Goal: Information Seeking & Learning: Get advice/opinions

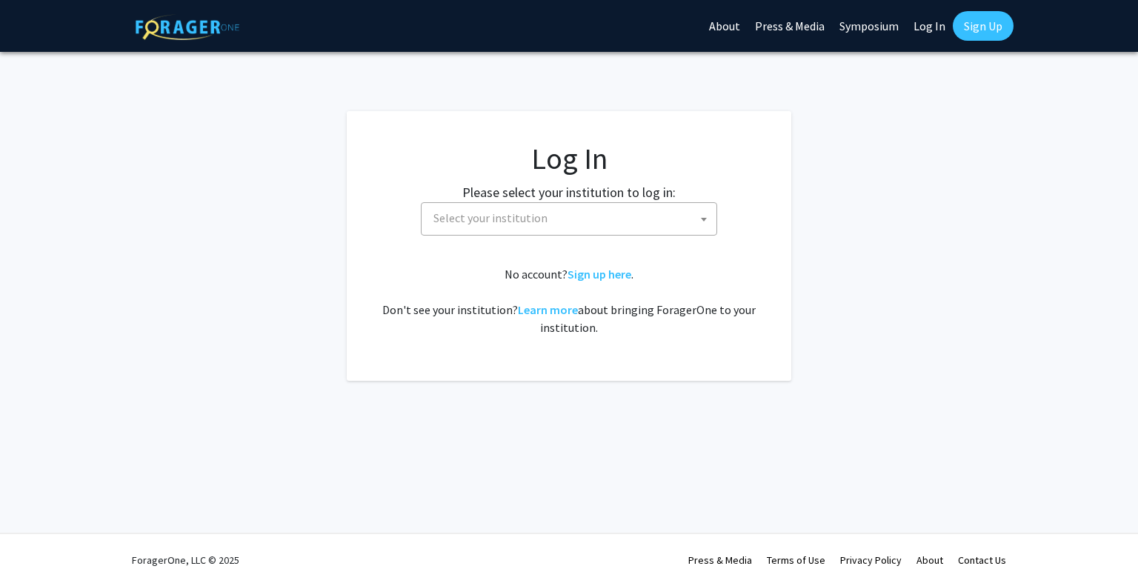
select select
click at [560, 218] on span "Select your institution" at bounding box center [572, 218] width 289 height 30
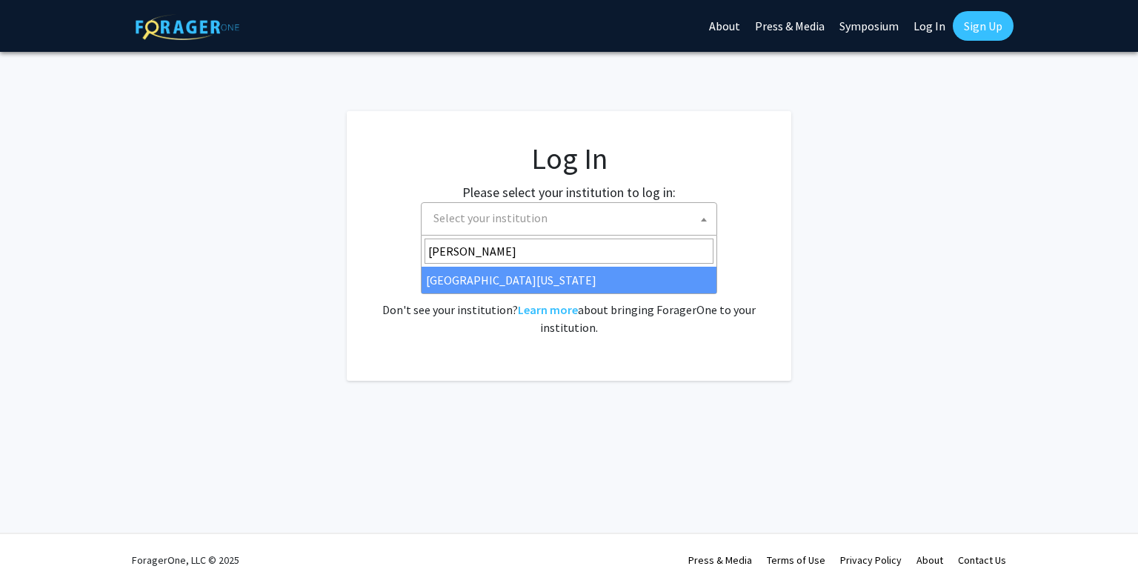
type input "[PERSON_NAME]"
select select "31"
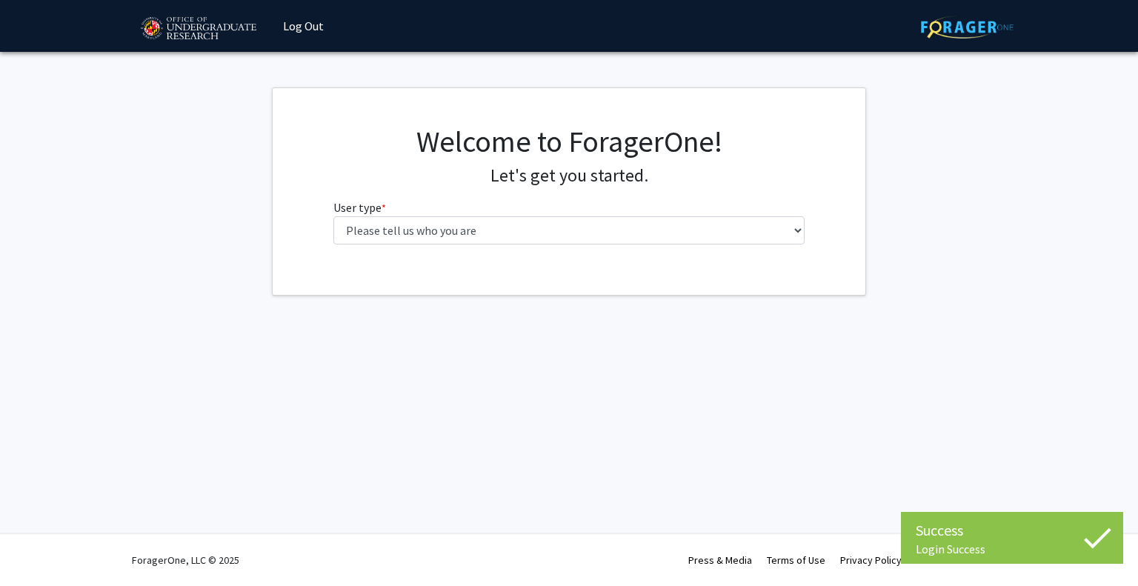
drag, startPoint x: 362, startPoint y: 228, endPoint x: 308, endPoint y: 253, distance: 60.4
click at [308, 253] on div "Welcome to ForagerOne! Let's get you started. User type * required Please tell …" at bounding box center [569, 190] width 593 height 133
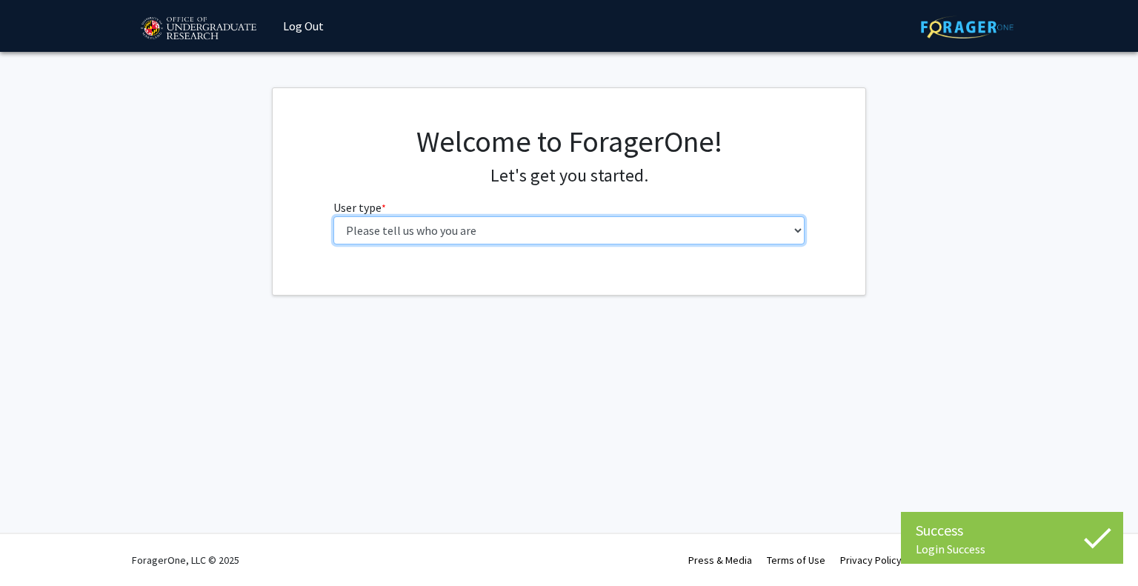
click at [379, 236] on select "Please tell us who you are Undergraduate Student Master's Student Doctoral Cand…" at bounding box center [570, 230] width 472 height 28
select select "1: undergrad"
click at [334, 216] on select "Please tell us who you are Undergraduate Student Master's Student Doctoral Cand…" at bounding box center [570, 230] width 472 height 28
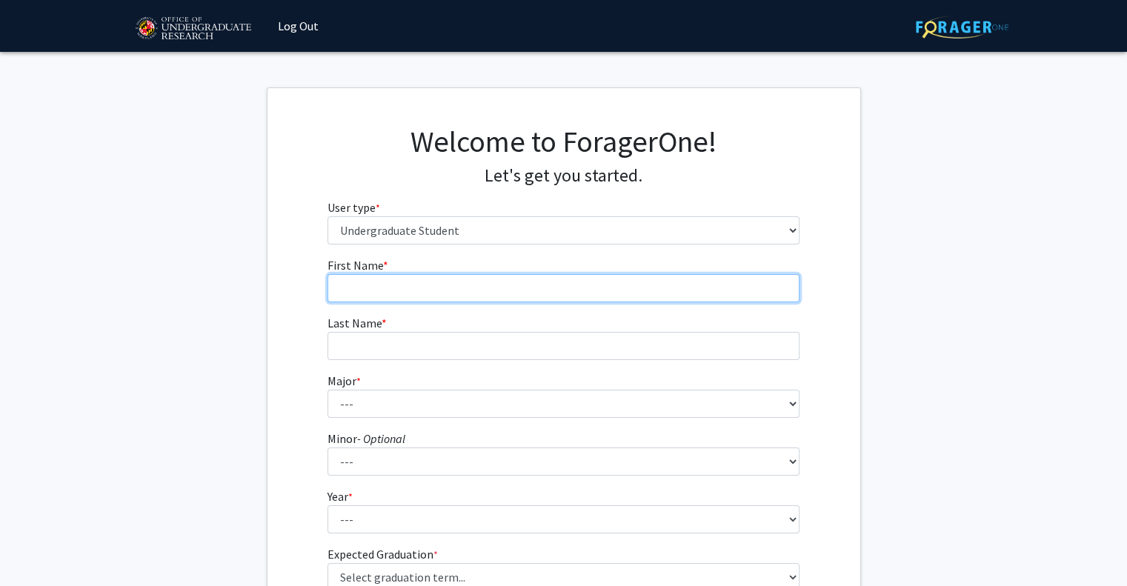
click at [488, 288] on input "First Name * required" at bounding box center [564, 288] width 472 height 28
type input "[PERSON_NAME]"
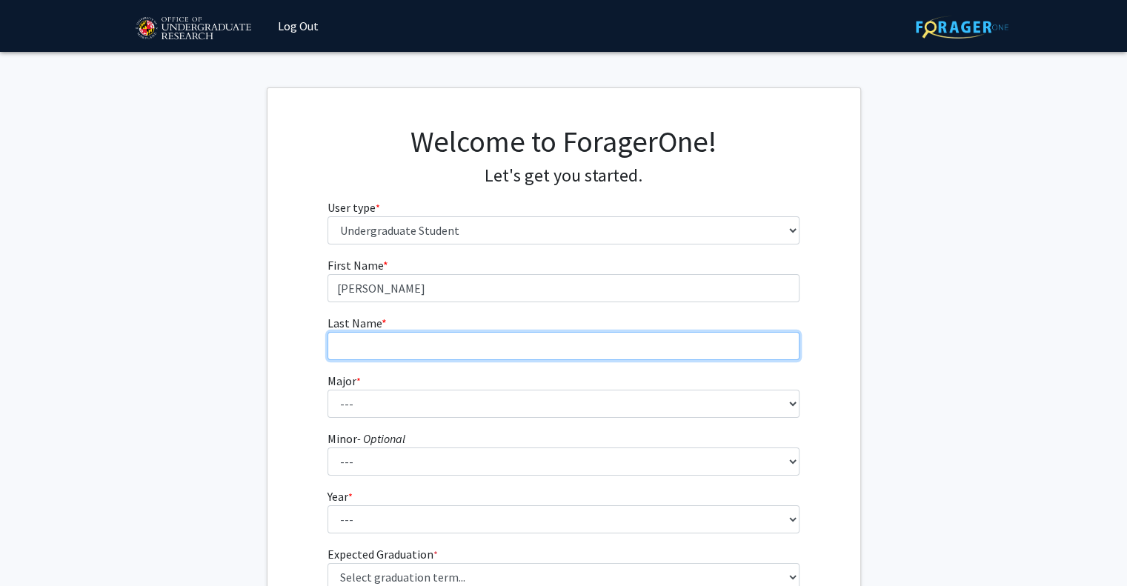
click at [471, 332] on input "Last Name * required" at bounding box center [564, 346] width 472 height 28
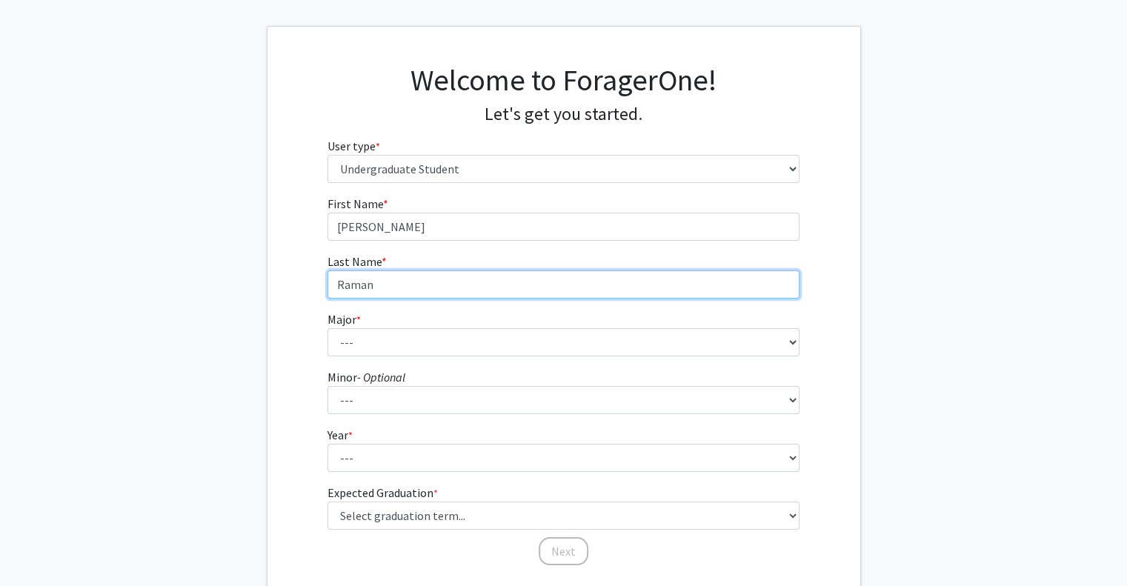
scroll to position [64, 0]
type input "Raman"
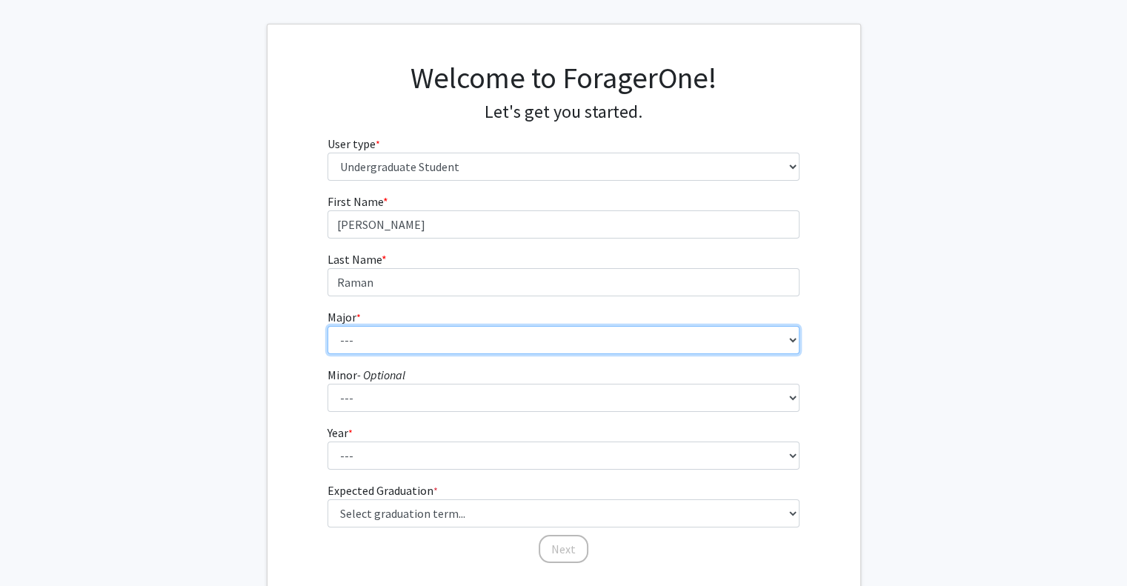
click at [412, 343] on select "--- Accounting Aerospace Engineering African American and Africana Studies Agri…" at bounding box center [564, 340] width 472 height 28
select select "27: 2328"
click at [328, 326] on select "--- Accounting Aerospace Engineering African American and Africana Studies Agri…" at bounding box center [564, 340] width 472 height 28
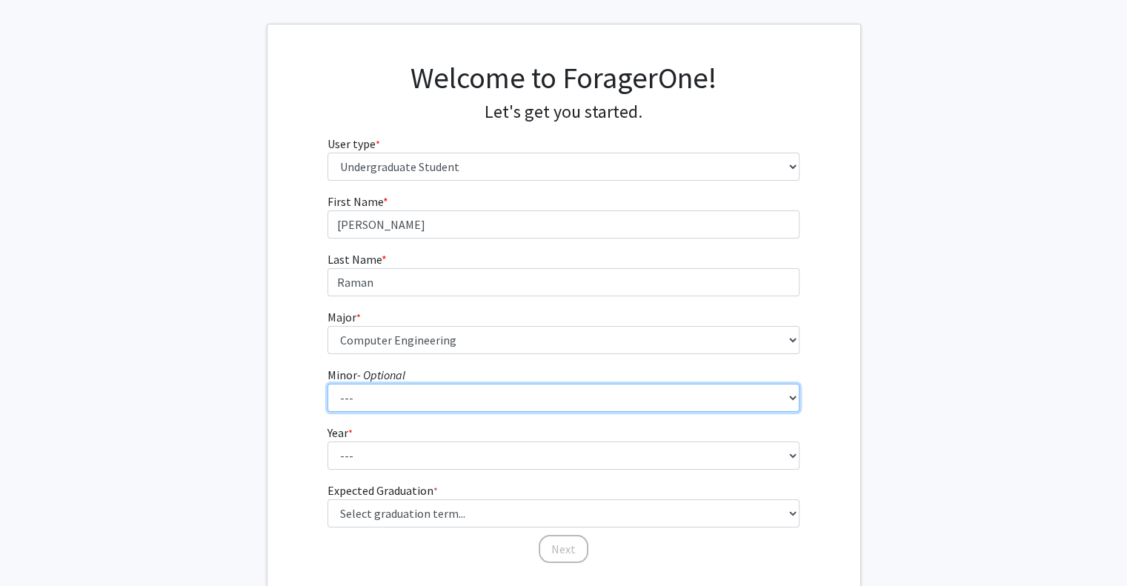
click at [394, 384] on select "--- Actuarial Mathematics Advanced Cybersecurity Experience for Students Africa…" at bounding box center [564, 398] width 472 height 28
select select "69: 1872"
click at [328, 384] on select "--- Actuarial Mathematics Advanced Cybersecurity Experience for Students Africa…" at bounding box center [564, 398] width 472 height 28
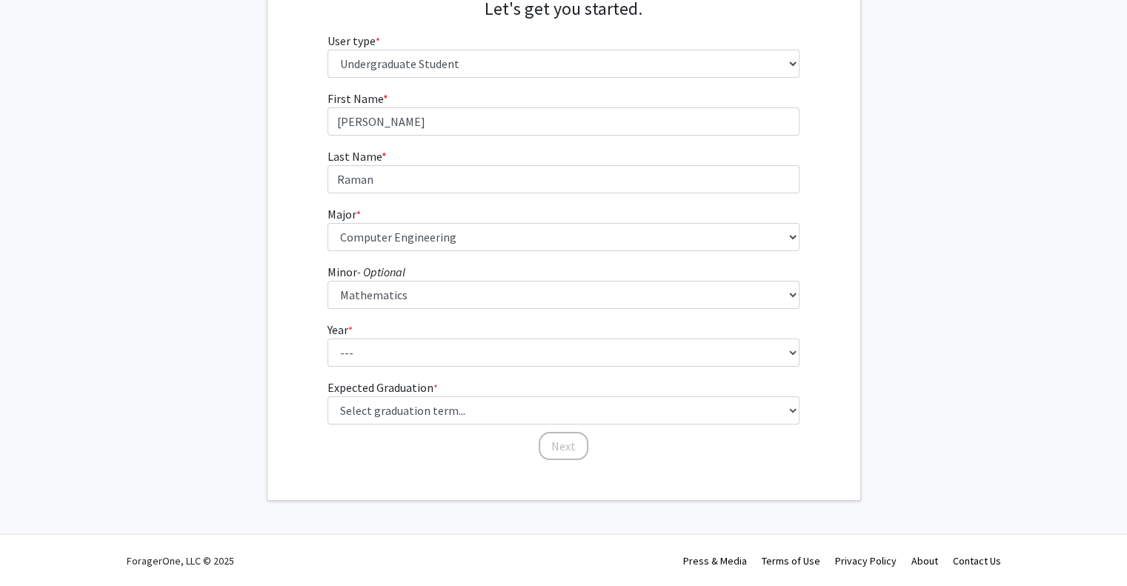
click at [364, 367] on form "First Name * required [PERSON_NAME] Last Name * required Raman Major * required…" at bounding box center [564, 268] width 472 height 357
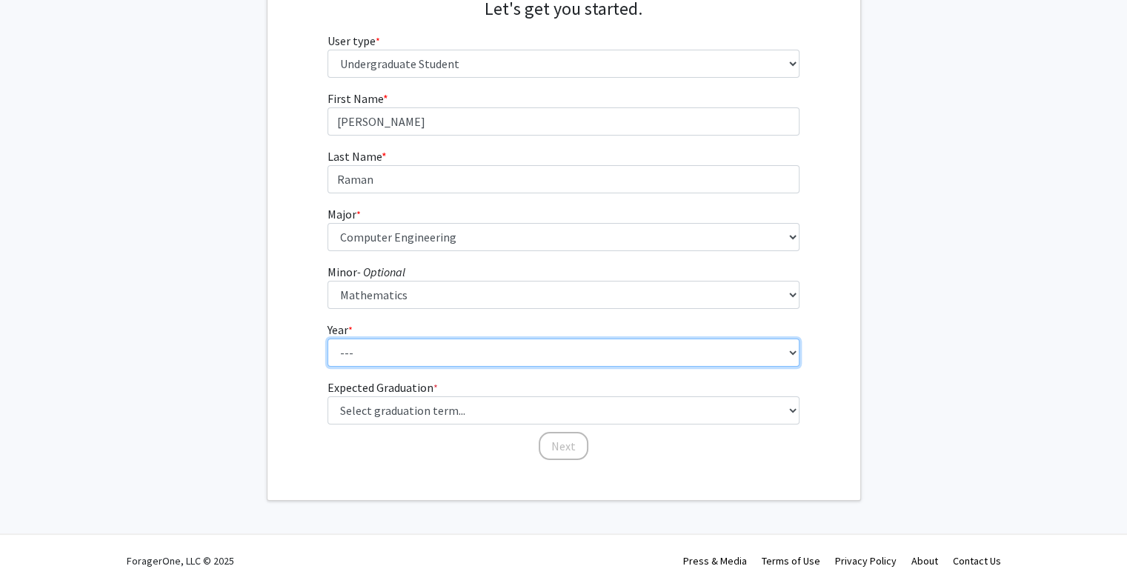
click at [396, 340] on select "--- First-year Sophomore Junior Senior Postbaccalaureate Certificate" at bounding box center [564, 353] width 472 height 28
select select "1: first-year"
click at [328, 339] on select "--- First-year Sophomore Junior Senior Postbaccalaureate Certificate" at bounding box center [564, 353] width 472 height 28
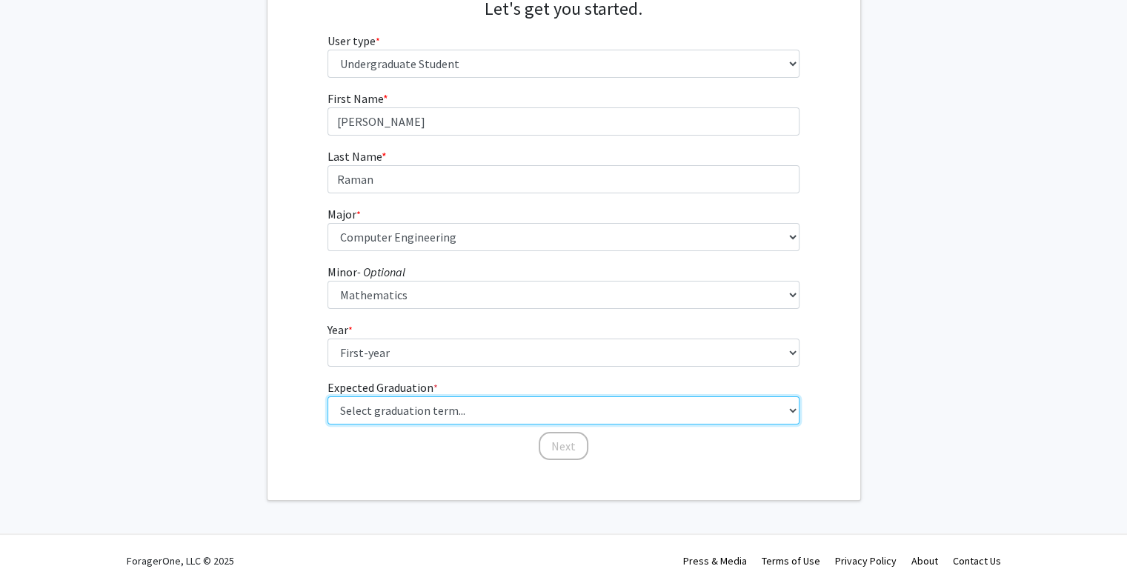
drag, startPoint x: 401, startPoint y: 402, endPoint x: 345, endPoint y: 417, distance: 58.2
click at [345, 417] on select "Select graduation term... Spring 2025 Summer 2025 Fall 2025 Winter 2025 Spring …" at bounding box center [564, 411] width 472 height 28
select select "17: spring_2029"
click at [328, 397] on select "Select graduation term... Spring 2025 Summer 2025 Fall 2025 Winter 2025 Spring …" at bounding box center [564, 411] width 472 height 28
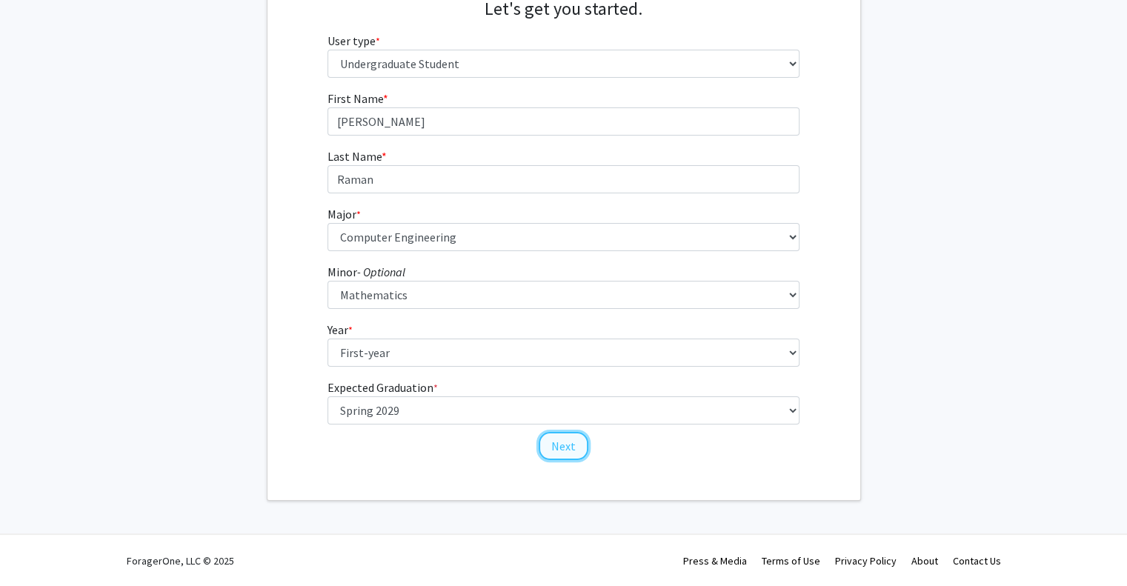
click at [566, 451] on button "Next" at bounding box center [564, 446] width 50 height 28
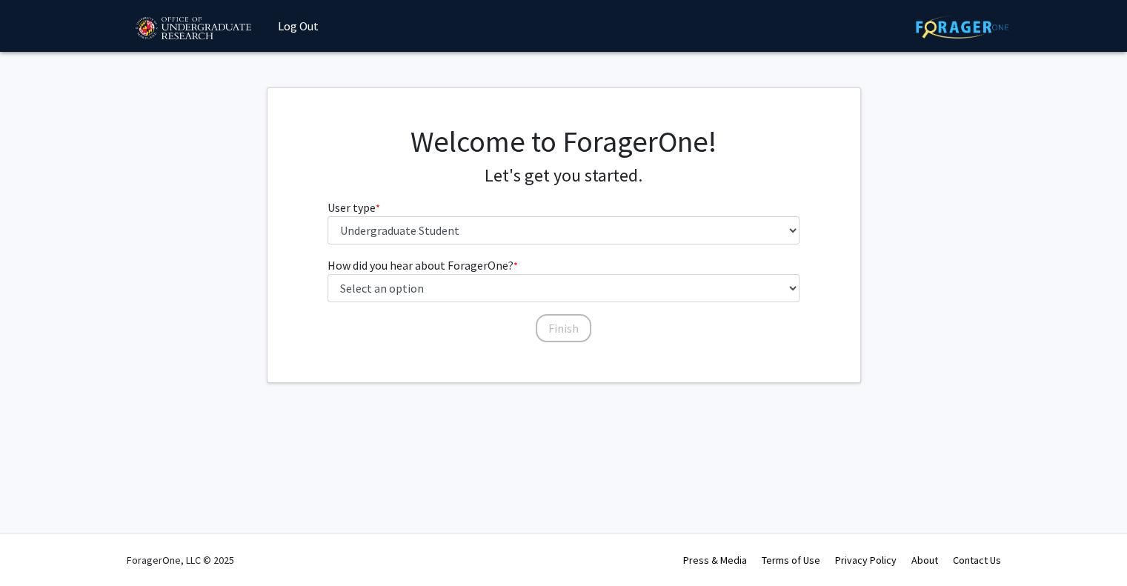
scroll to position [0, 0]
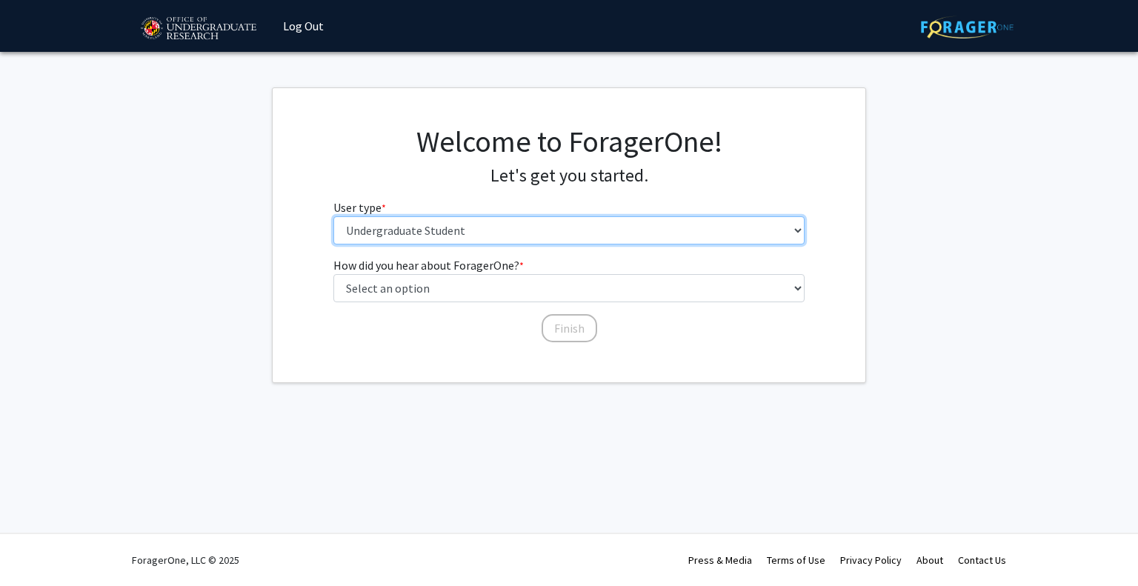
click at [480, 236] on select "Please tell us who you are Undergraduate Student Master's Student Doctoral Cand…" at bounding box center [570, 230] width 472 height 28
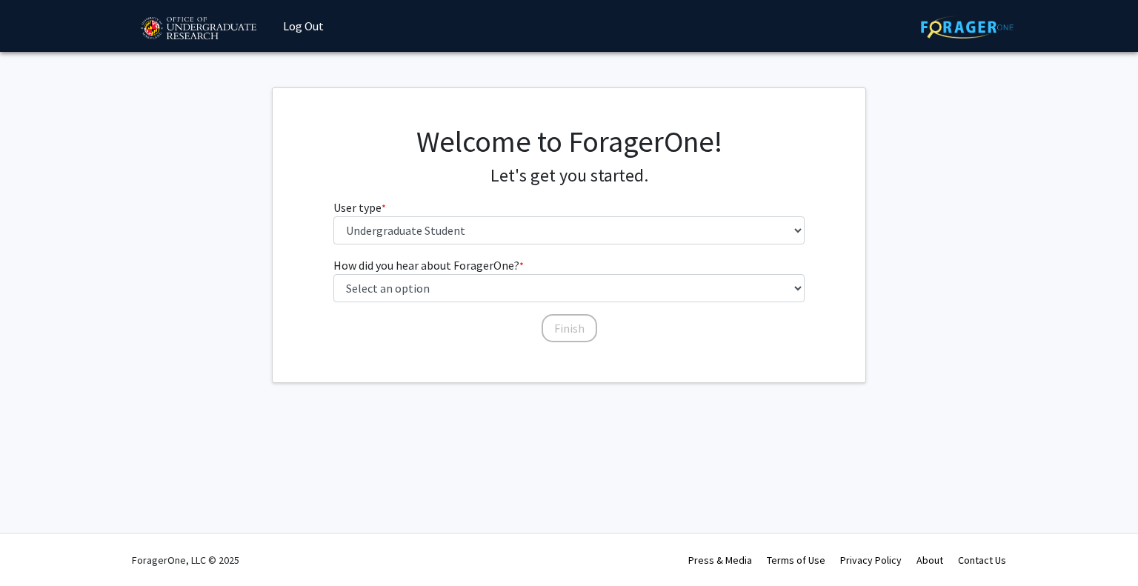
click at [247, 309] on fg-get-started "Welcome to ForagerOne! Let's get you started. User type * required Please tell …" at bounding box center [569, 235] width 1138 height 296
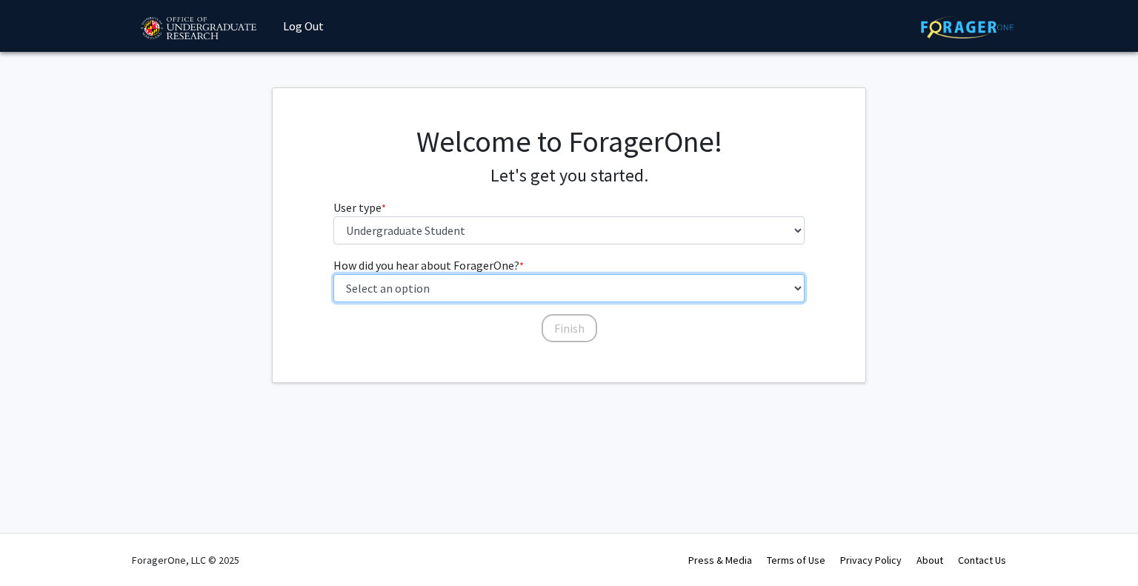
click at [396, 289] on select "Select an option Peer/student recommendation Faculty/staff recommendation Unive…" at bounding box center [570, 288] width 472 height 28
select select "5: other"
click at [334, 274] on select "Select an option Peer/student recommendation Faculty/staff recommendation Unive…" at bounding box center [570, 288] width 472 height 28
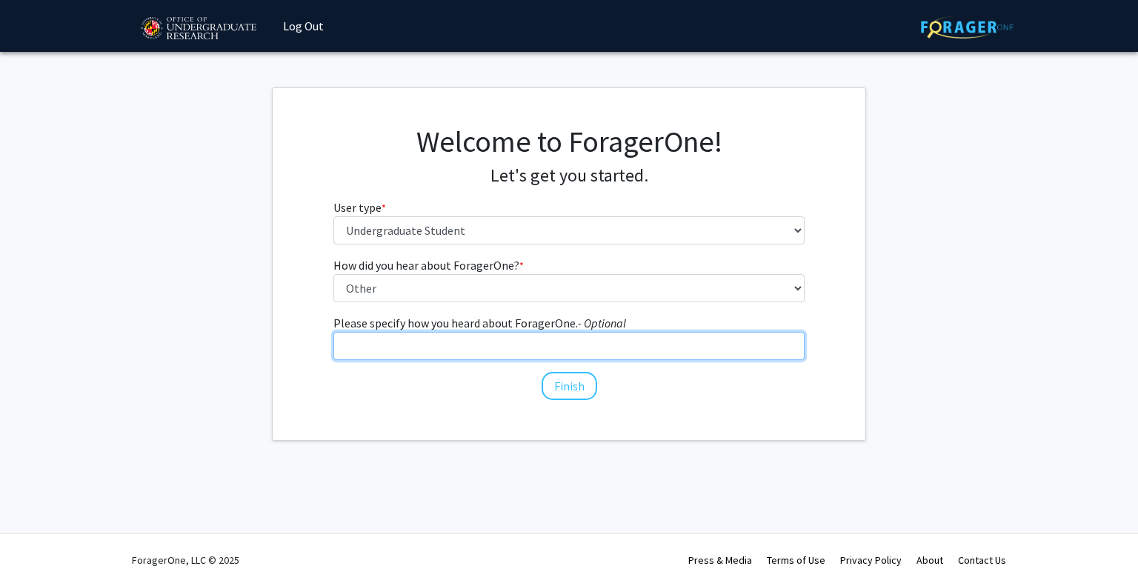
click at [465, 350] on input "Please specify how you heard about ForagerOne. - Optional" at bounding box center [570, 346] width 472 height 28
type input "Reddit"
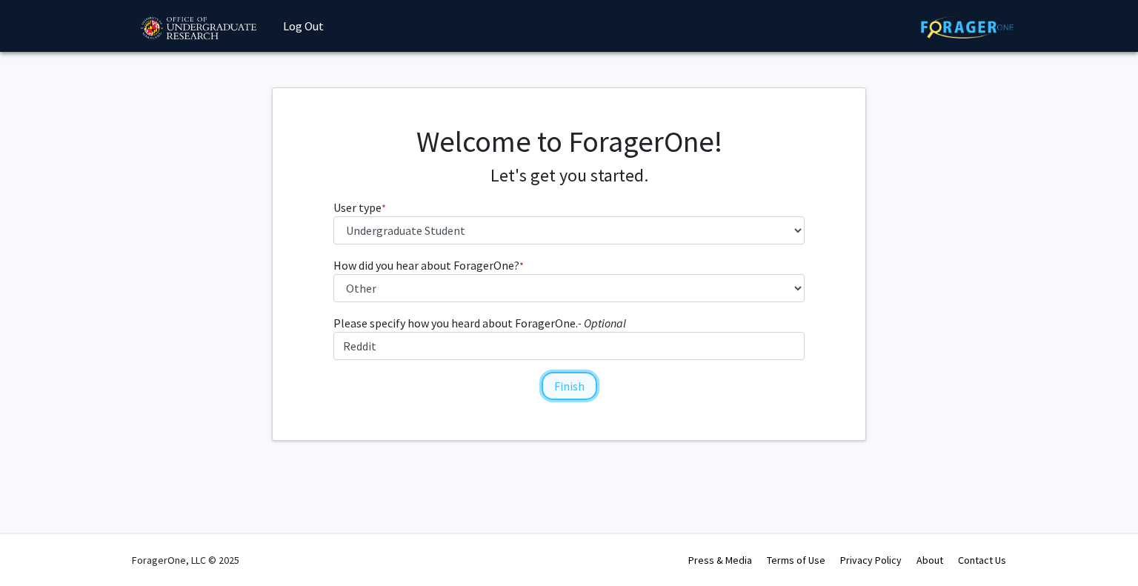
click at [553, 382] on button "Finish" at bounding box center [570, 386] width 56 height 28
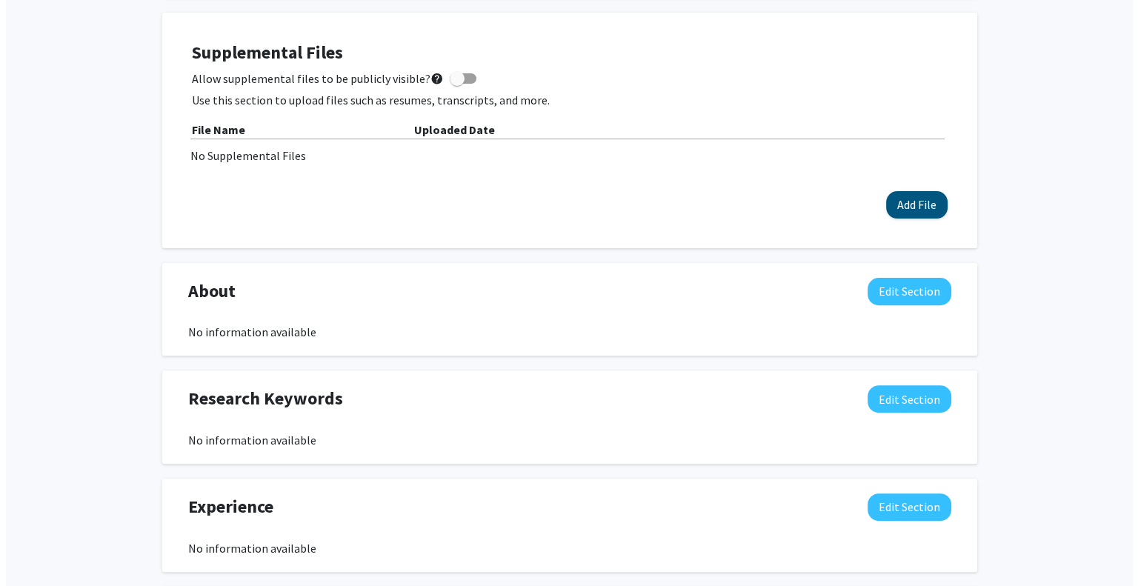
scroll to position [424, 0]
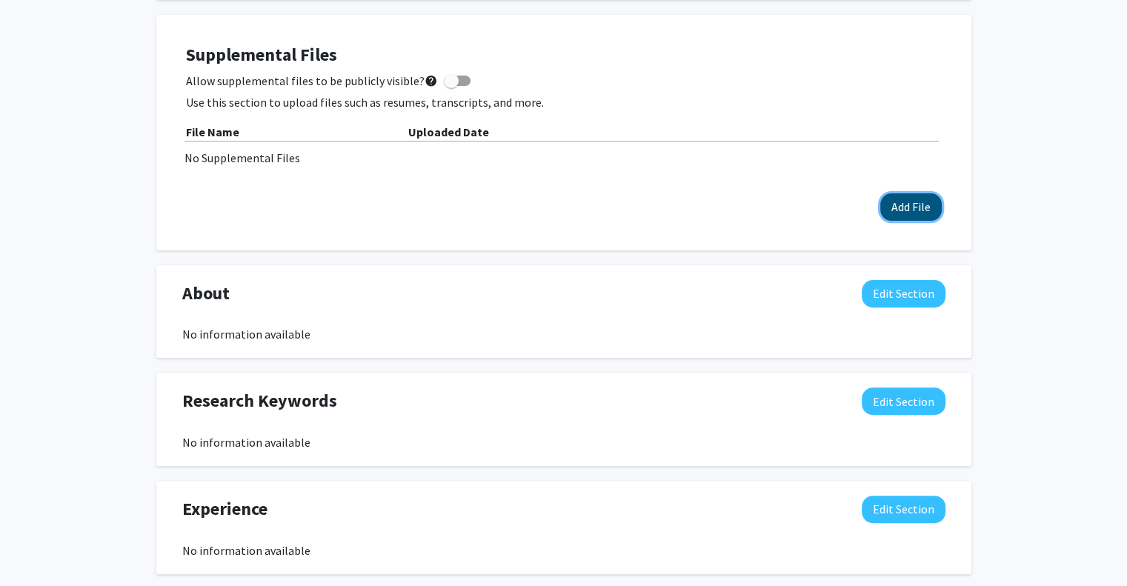
click at [899, 206] on button "Add File" at bounding box center [911, 206] width 62 height 27
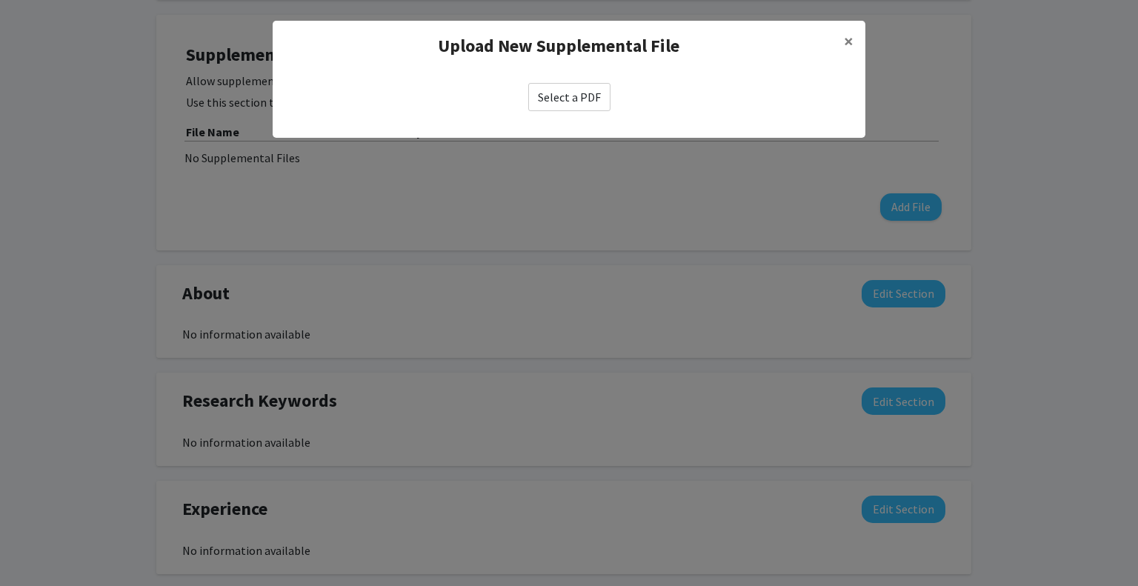
click at [581, 93] on label "Select a PDF" at bounding box center [569, 97] width 82 height 28
click at [0, 0] on input "Select a PDF" at bounding box center [0, 0] width 0 height 0
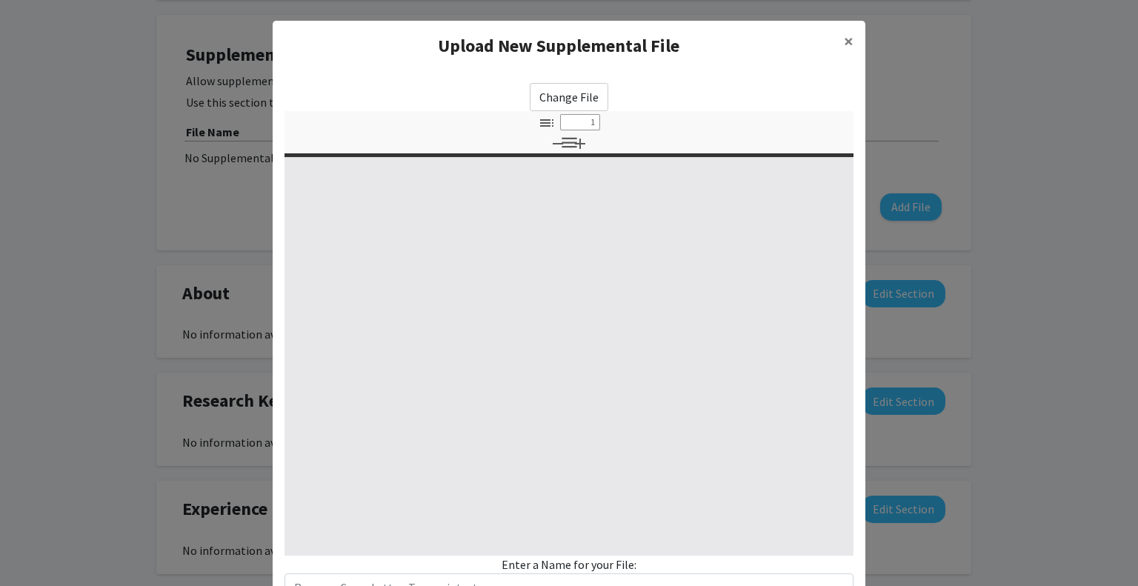
select select "custom"
type input "0"
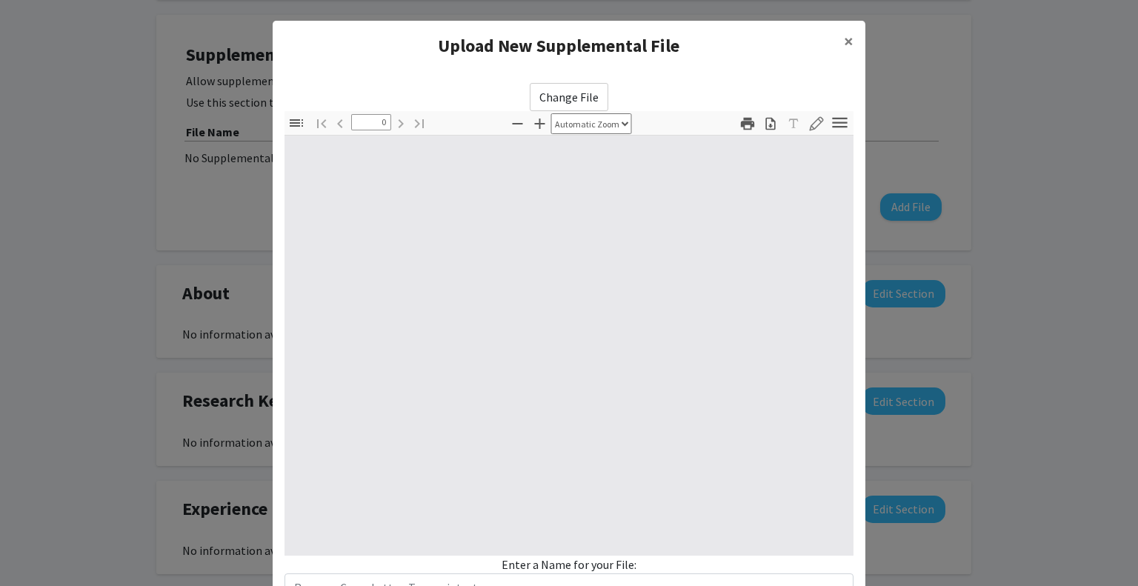
select select "custom"
type input "1"
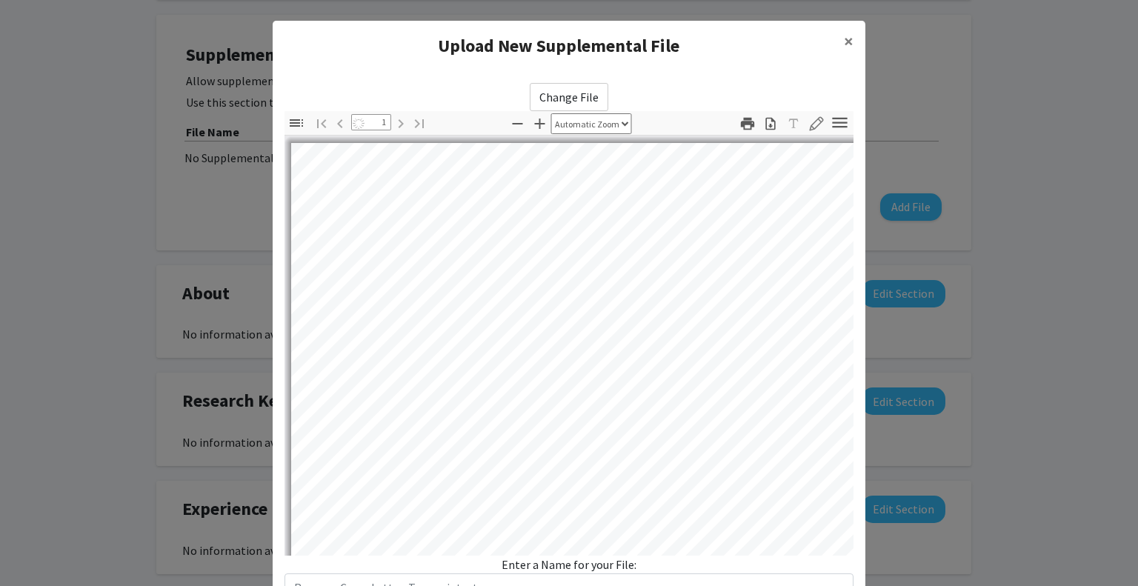
select select "auto"
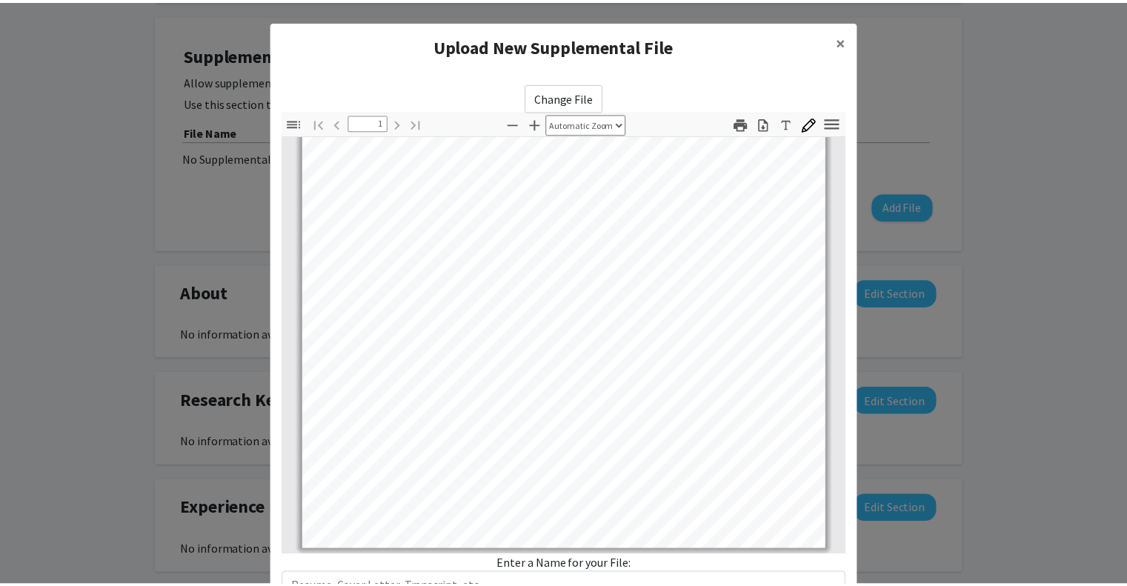
scroll to position [115, 0]
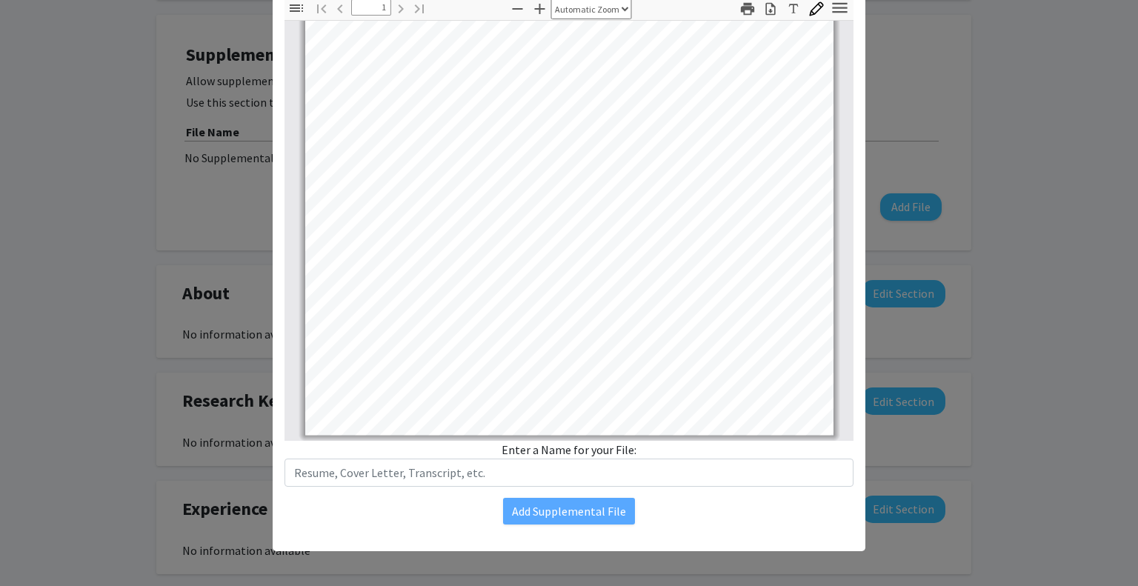
click at [543, 457] on div "Enter a Name for your File:" at bounding box center [569, 464] width 569 height 46
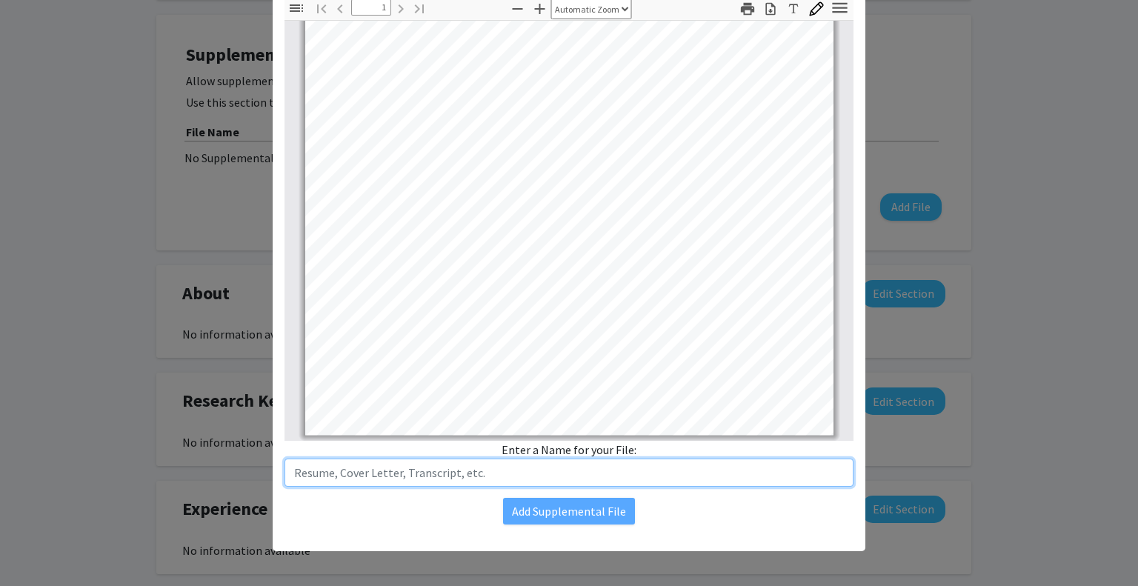
click at [521, 477] on input "text" at bounding box center [569, 473] width 569 height 28
type input "Resume"
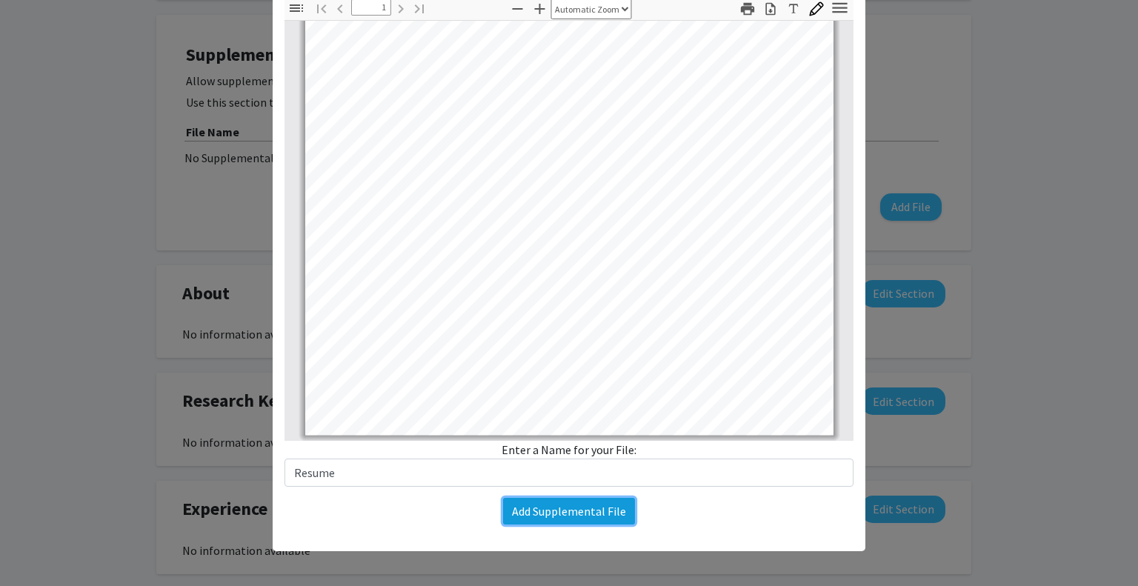
click at [531, 509] on button "Add Supplemental File" at bounding box center [569, 511] width 132 height 27
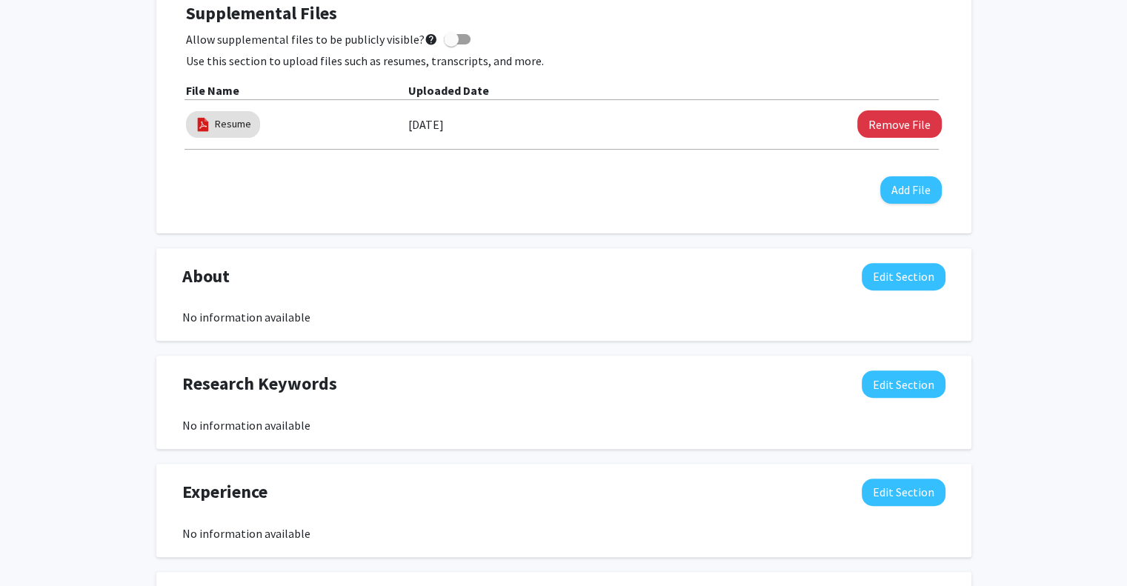
scroll to position [468, 0]
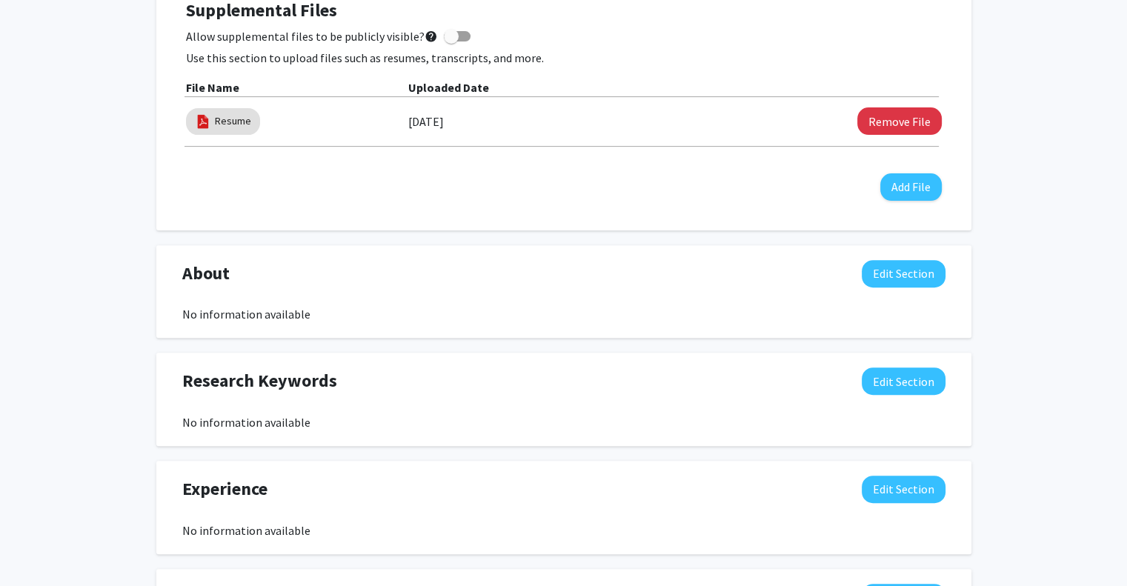
click at [892, 246] on div "About Edit Section No information available You may write a maximum of 1,000 wo…" at bounding box center [563, 291] width 815 height 93
click at [892, 272] on button "Edit Section" at bounding box center [904, 273] width 84 height 27
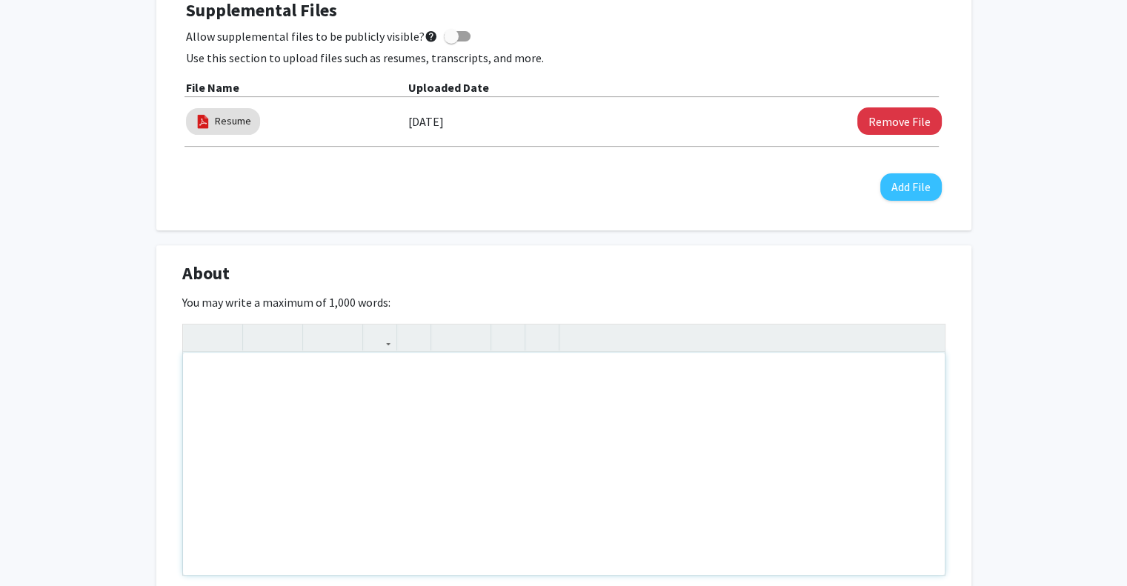
click at [459, 405] on div "Note to users with screen readers: Please deactivate our accessibility plugin f…" at bounding box center [564, 464] width 762 height 222
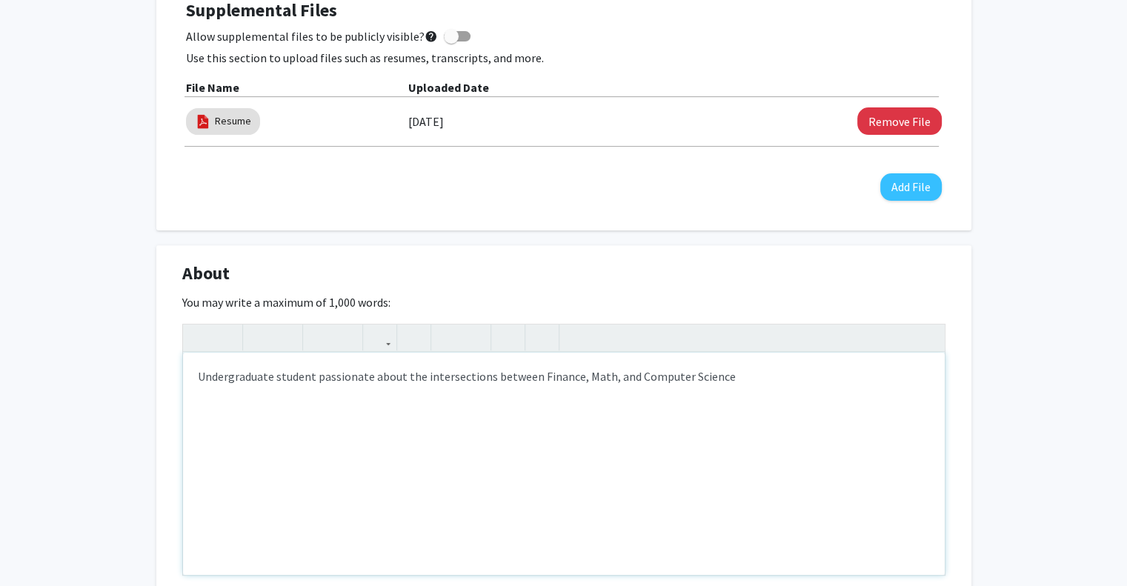
click at [794, 414] on div "Undergraduate student passionate about the intersections between Finance, Math,…" at bounding box center [564, 464] width 762 height 222
type textarea "Undergraduate student passionate about the intersections between Finance, Math,…"
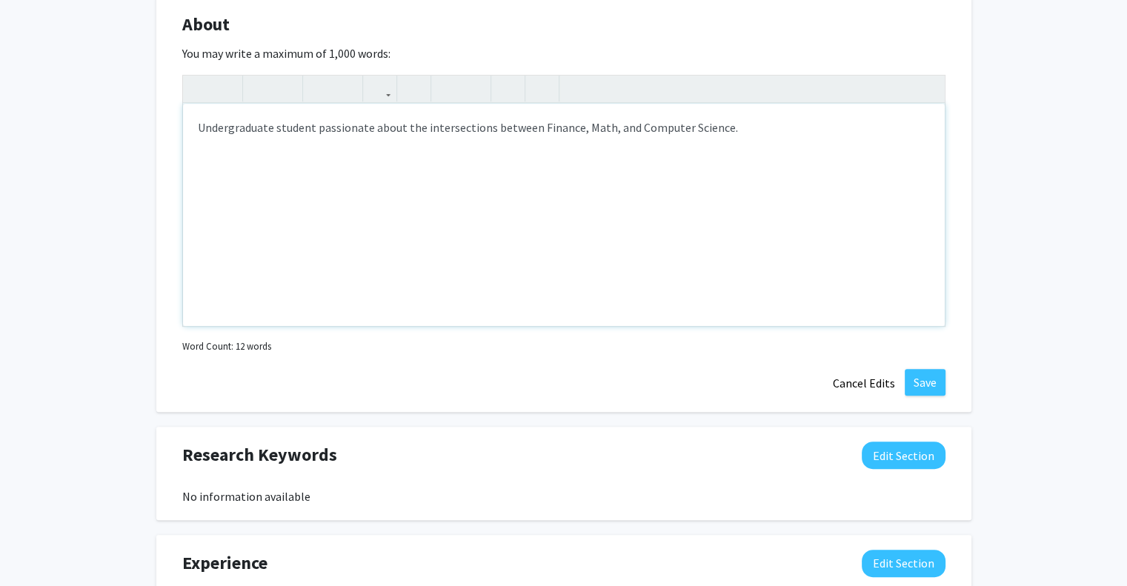
scroll to position [725, 0]
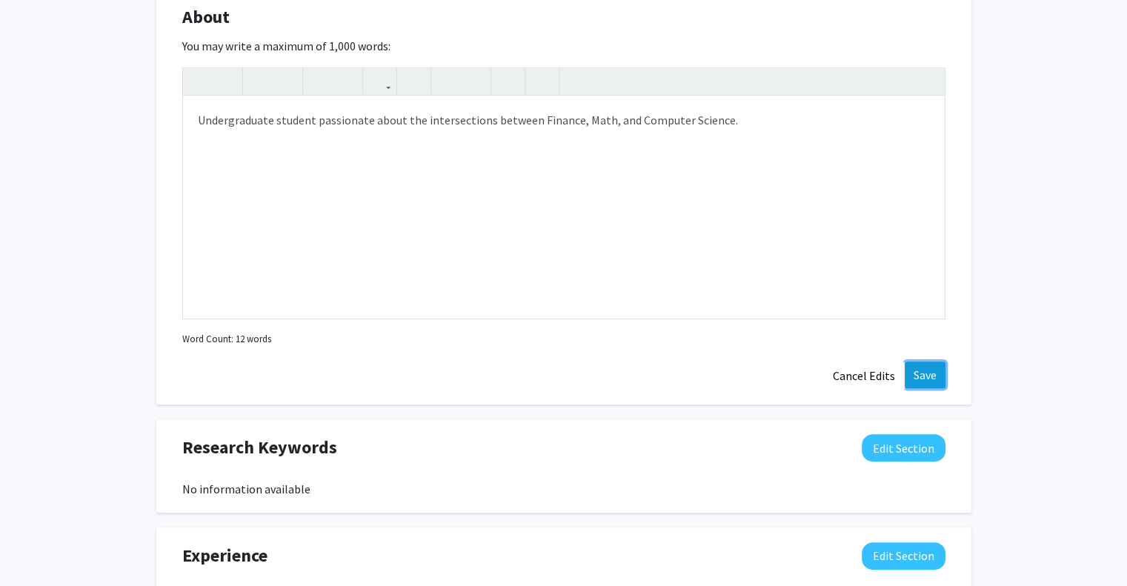
click at [923, 367] on button "Save" at bounding box center [925, 375] width 41 height 27
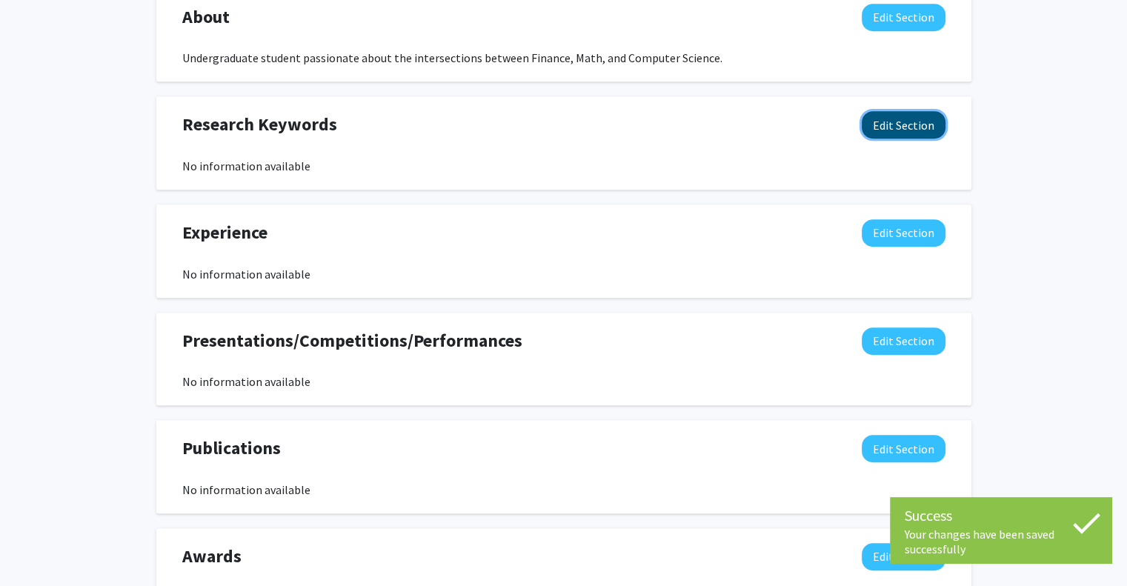
click at [880, 122] on button "Edit Section" at bounding box center [904, 124] width 84 height 27
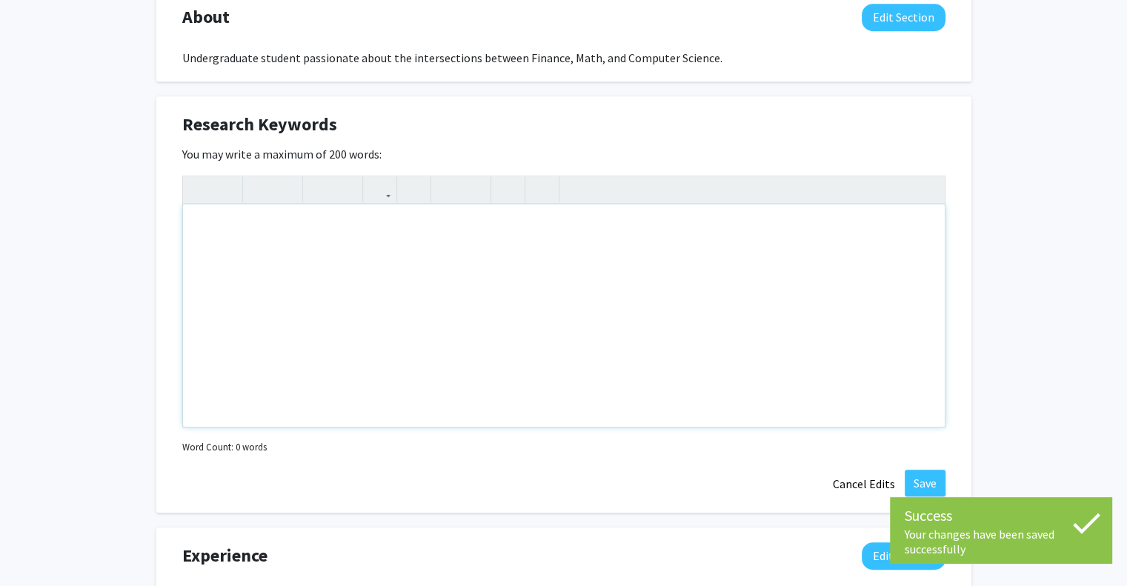
click at [385, 236] on div "Note to users with screen readers: Please deactivate our accessibility plugin f…" at bounding box center [564, 316] width 762 height 222
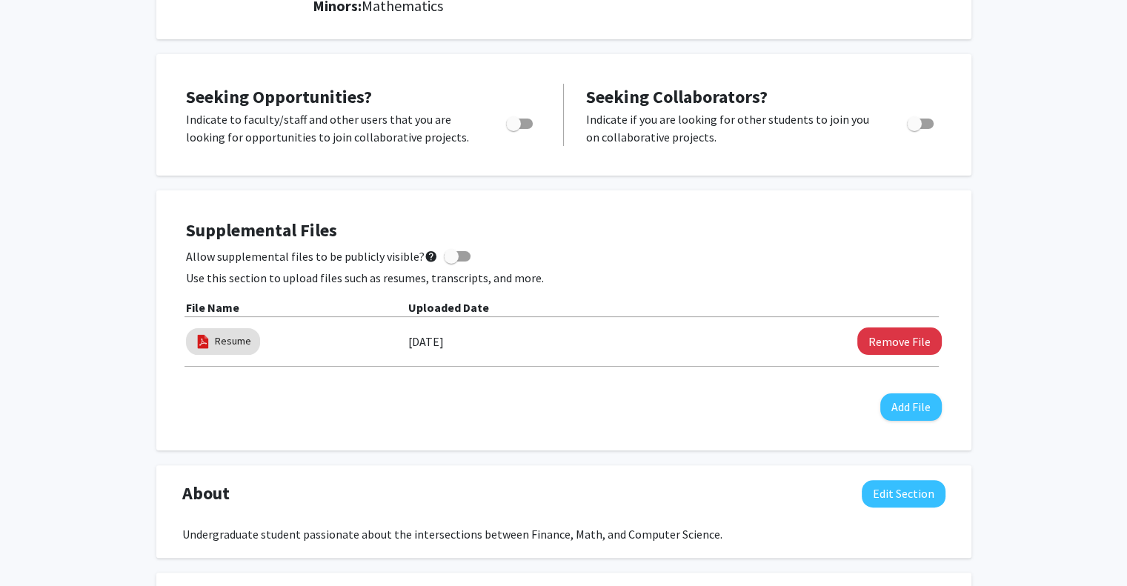
scroll to position [0, 0]
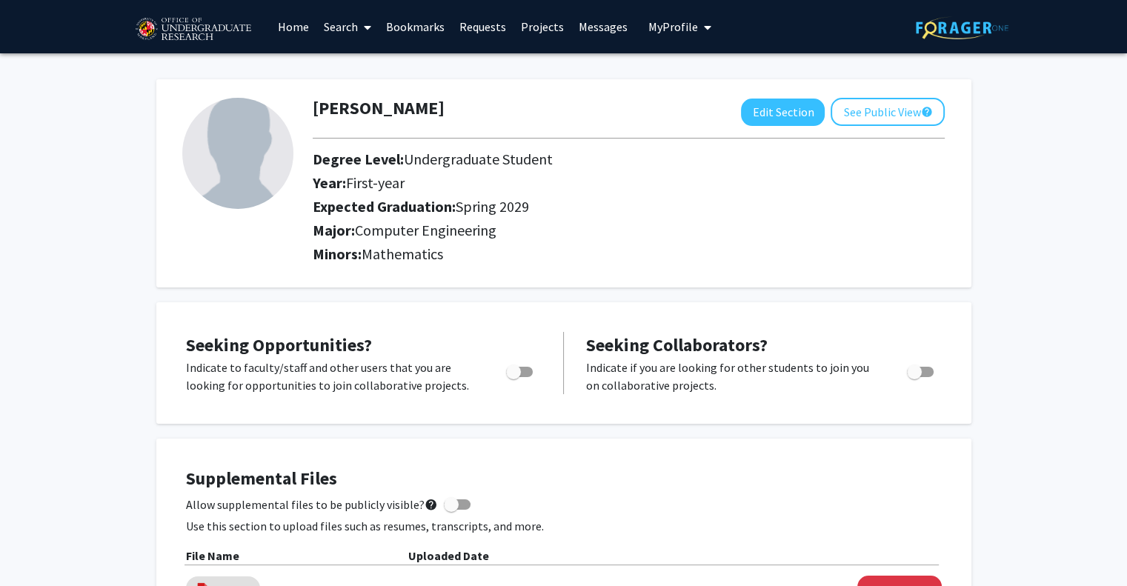
click at [341, 30] on link "Search" at bounding box center [347, 27] width 62 height 52
click at [359, 67] on span "Faculty/Staff" at bounding box center [370, 68] width 109 height 30
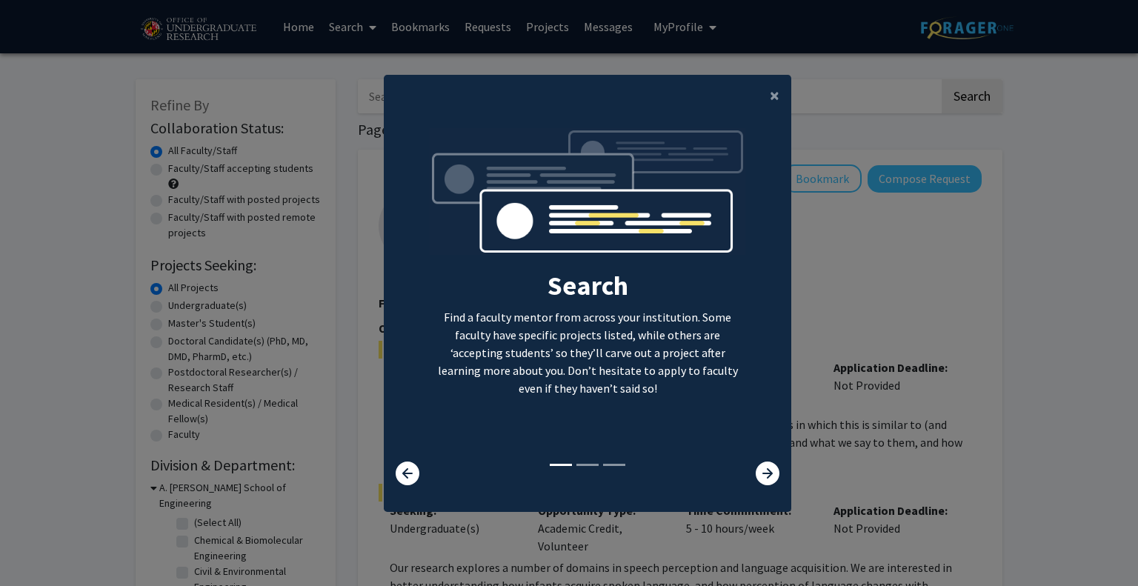
click at [749, 468] on div at bounding box center [756, 474] width 67 height 24
click at [762, 471] on icon at bounding box center [768, 474] width 24 height 24
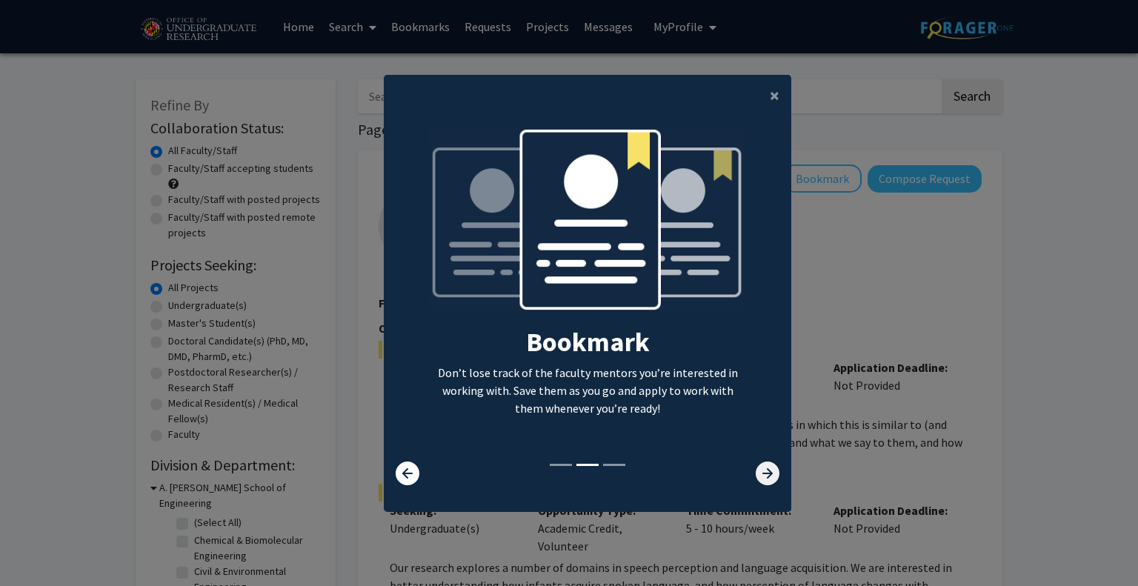
click at [762, 471] on icon at bounding box center [768, 474] width 24 height 24
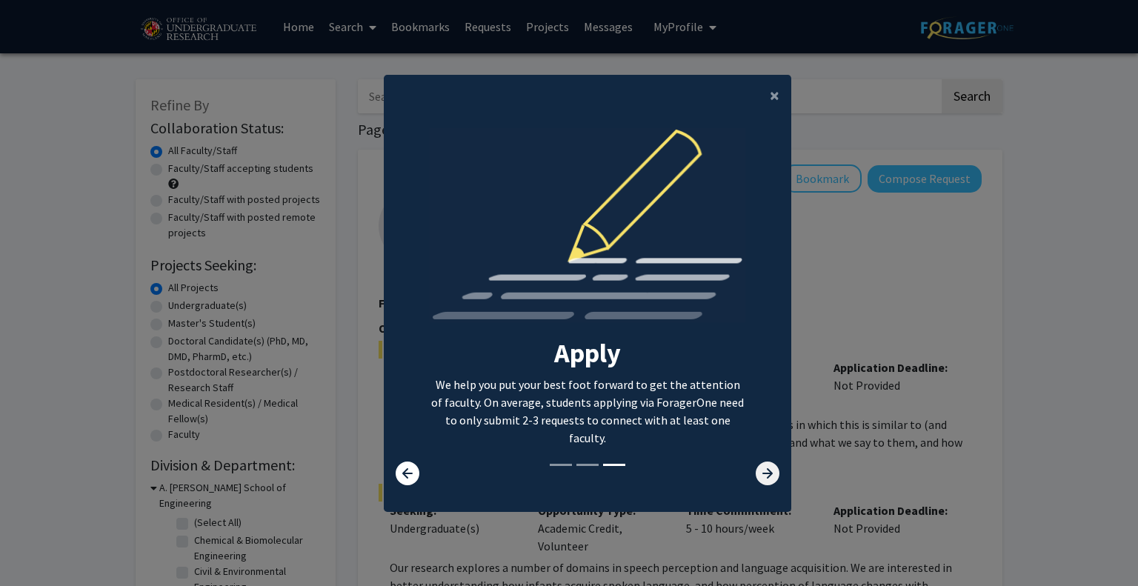
click at [762, 471] on icon at bounding box center [768, 474] width 24 height 24
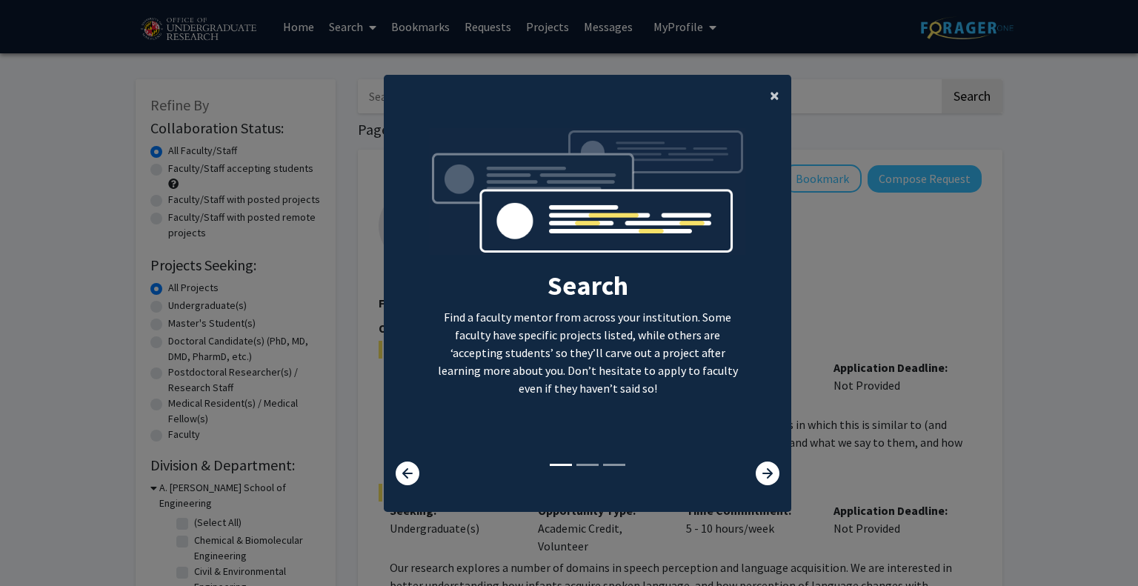
click at [762, 96] on button "×" at bounding box center [774, 96] width 33 height 42
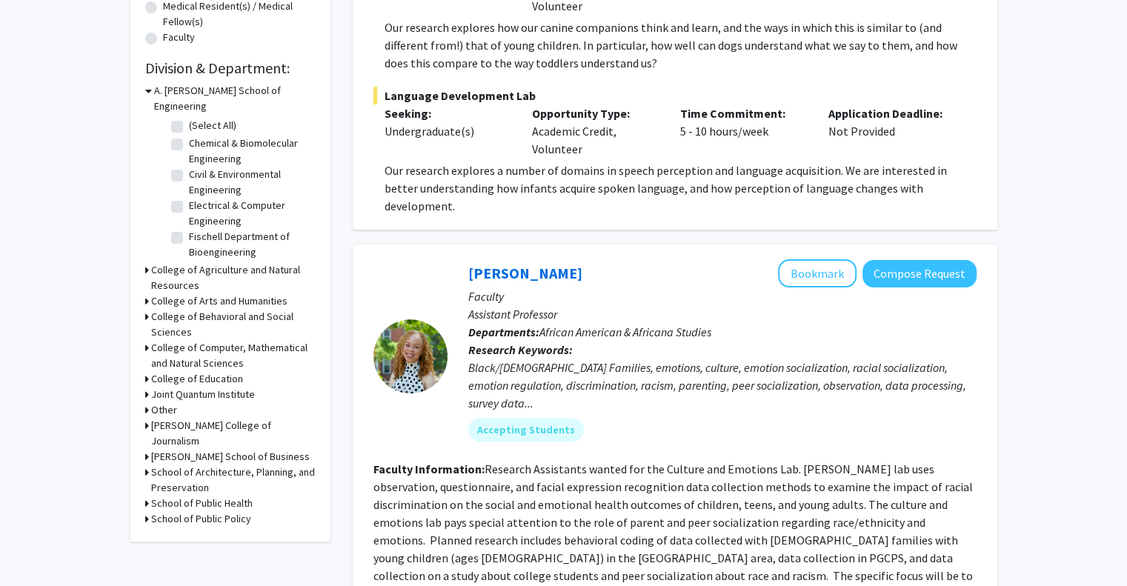
scroll to position [363, 0]
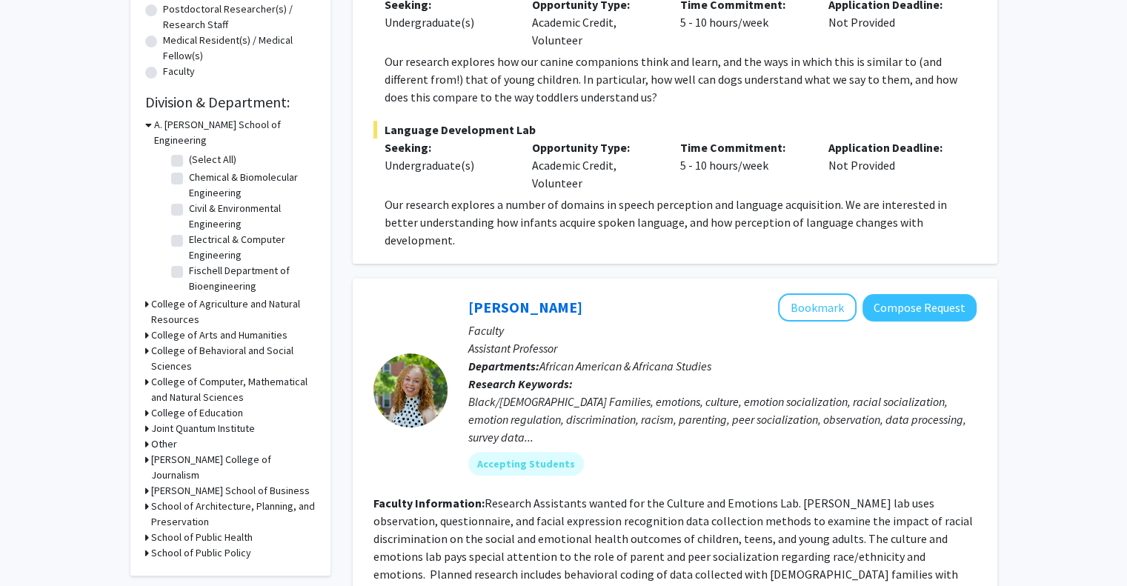
click at [189, 232] on label "Electrical & Computer Engineering" at bounding box center [250, 247] width 123 height 31
click at [189, 232] on input "Electrical & Computer Engineering" at bounding box center [194, 237] width 10 height 10
checkbox input "true"
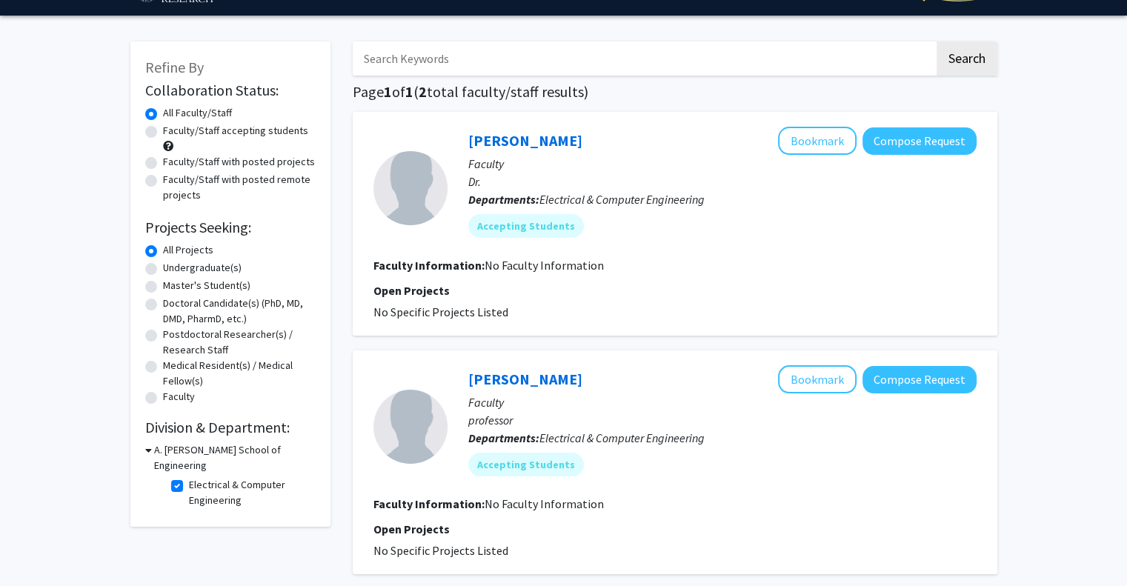
scroll to position [37, 0]
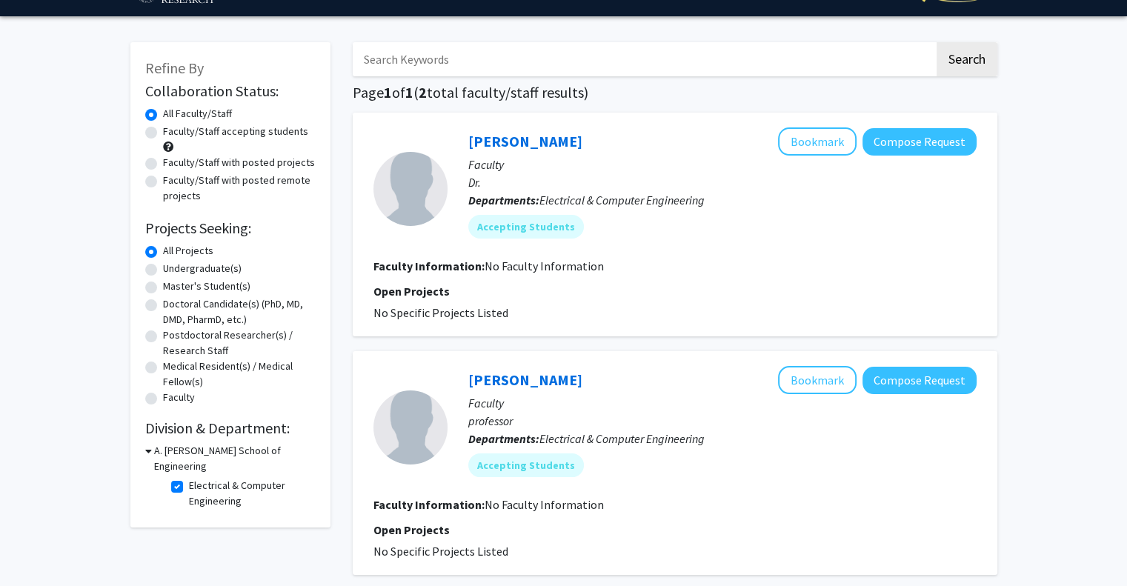
click at [147, 450] on icon at bounding box center [148, 451] width 7 height 16
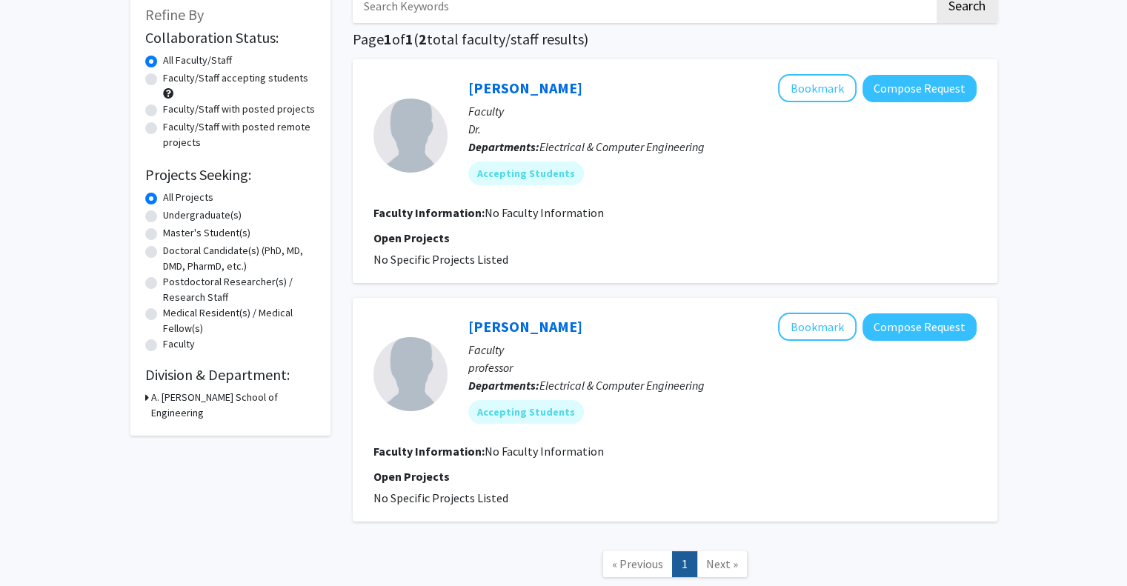
scroll to position [100, 0]
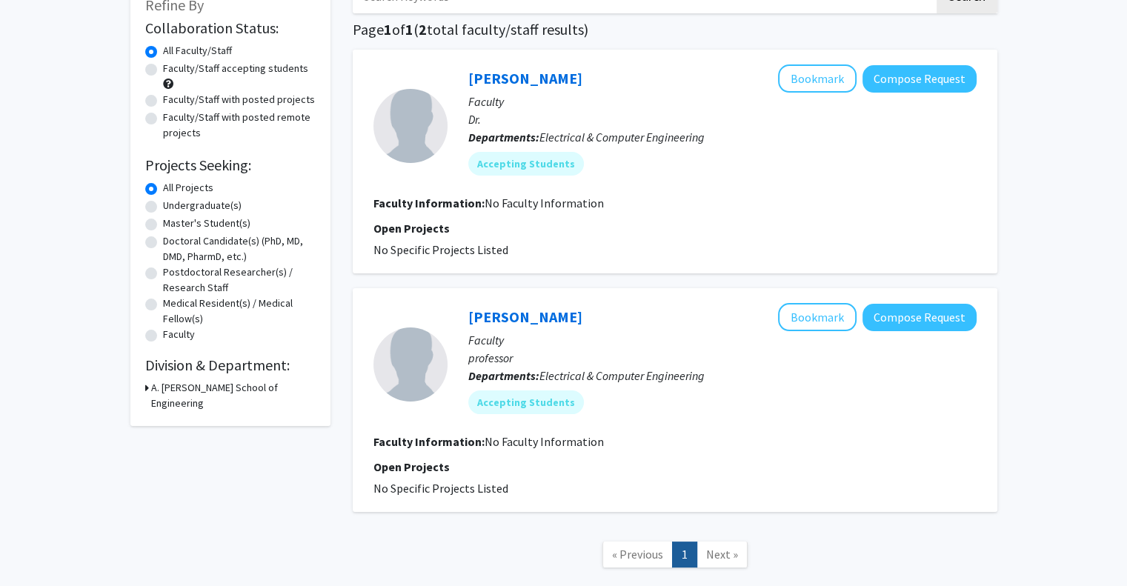
click at [163, 204] on label "Undergraduate(s)" at bounding box center [202, 206] width 79 height 16
click at [163, 204] on input "Undergraduate(s)" at bounding box center [168, 203] width 10 height 10
radio input "true"
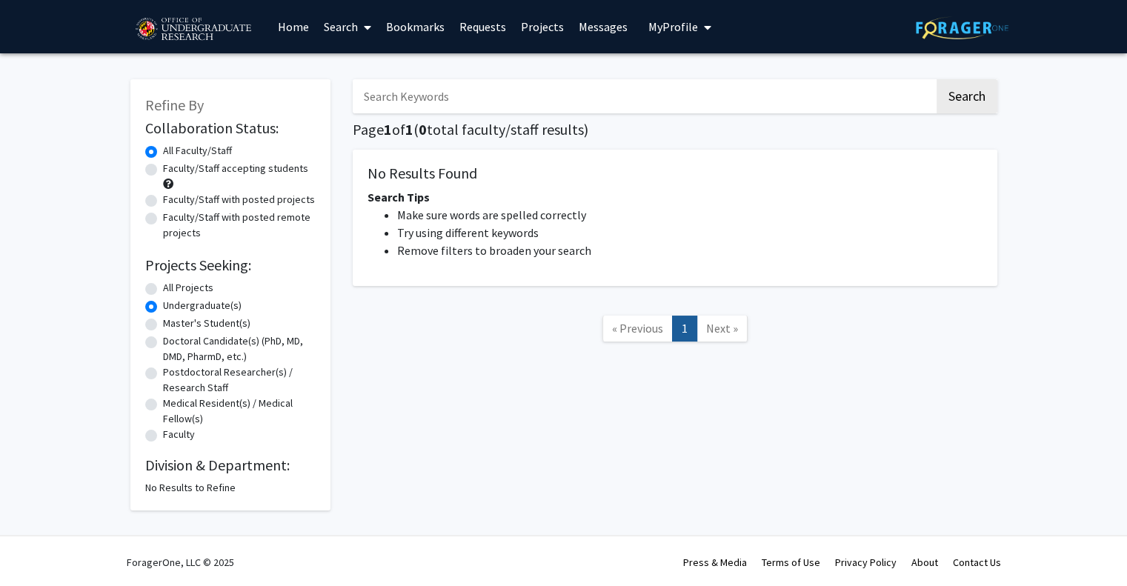
click at [163, 291] on label "All Projects" at bounding box center [188, 288] width 50 height 16
click at [163, 290] on input "All Projects" at bounding box center [168, 285] width 10 height 10
radio input "true"
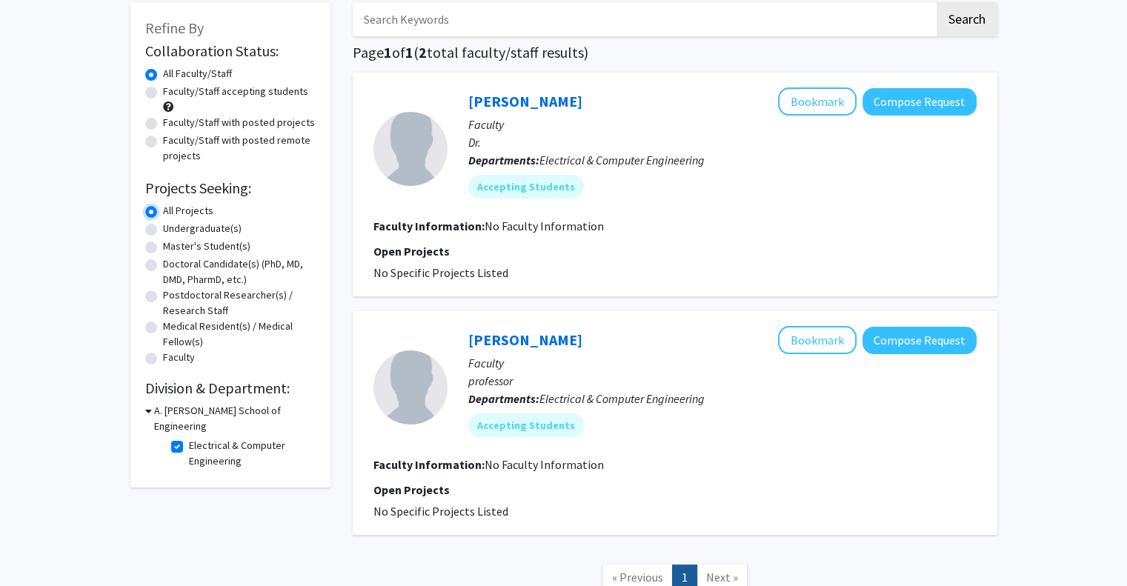
scroll to position [79, 0]
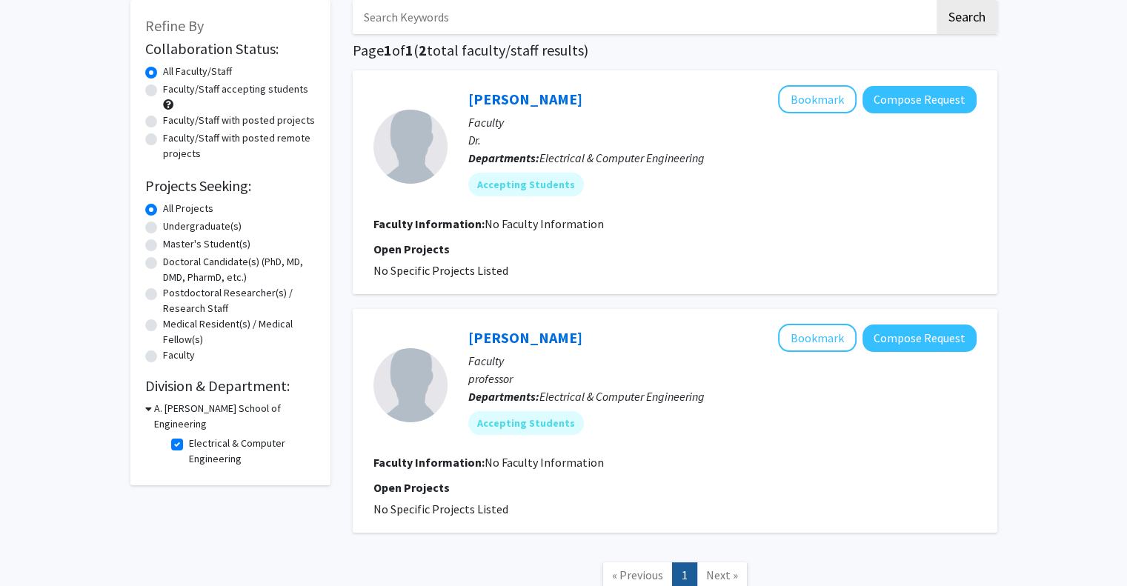
click at [163, 230] on label "Undergraduate(s)" at bounding box center [202, 227] width 79 height 16
click at [163, 228] on input "Undergraduate(s)" at bounding box center [168, 224] width 10 height 10
radio input "true"
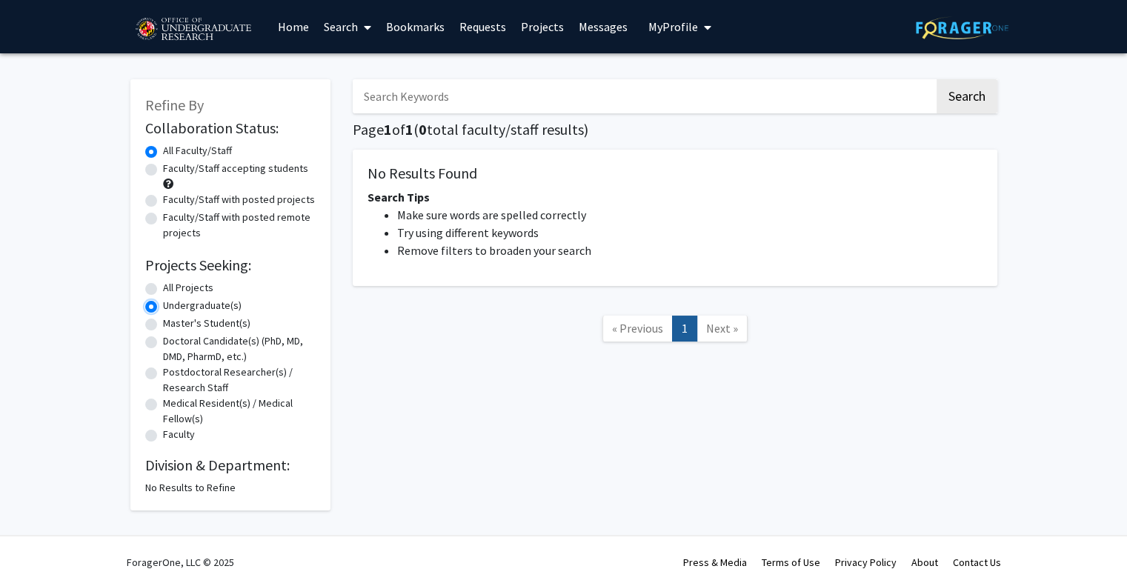
scroll to position [2, 0]
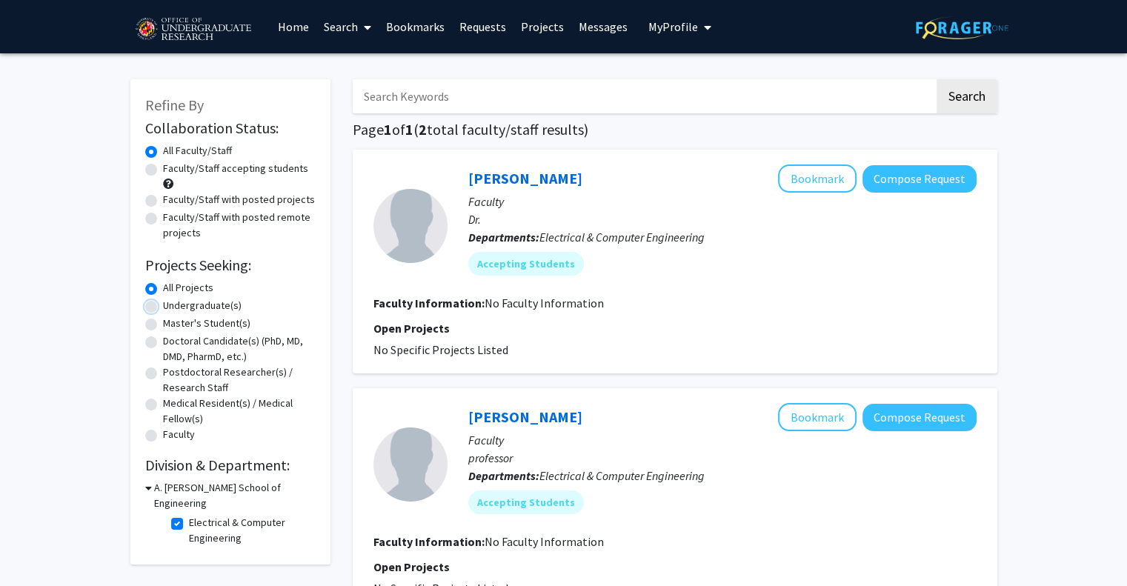
radio input "false"
radio input "true"
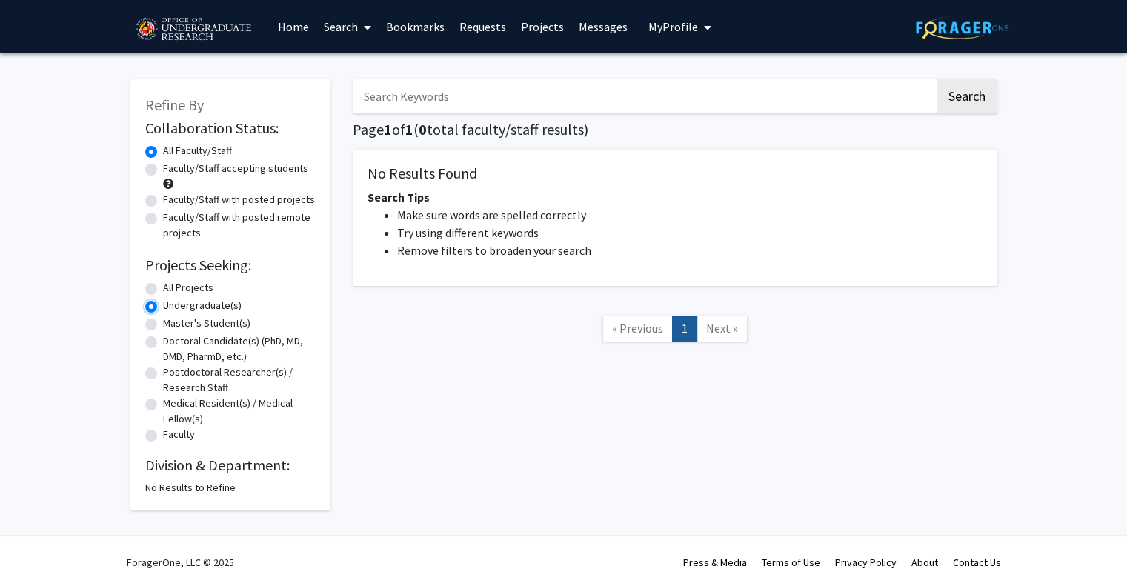
radio input "true"
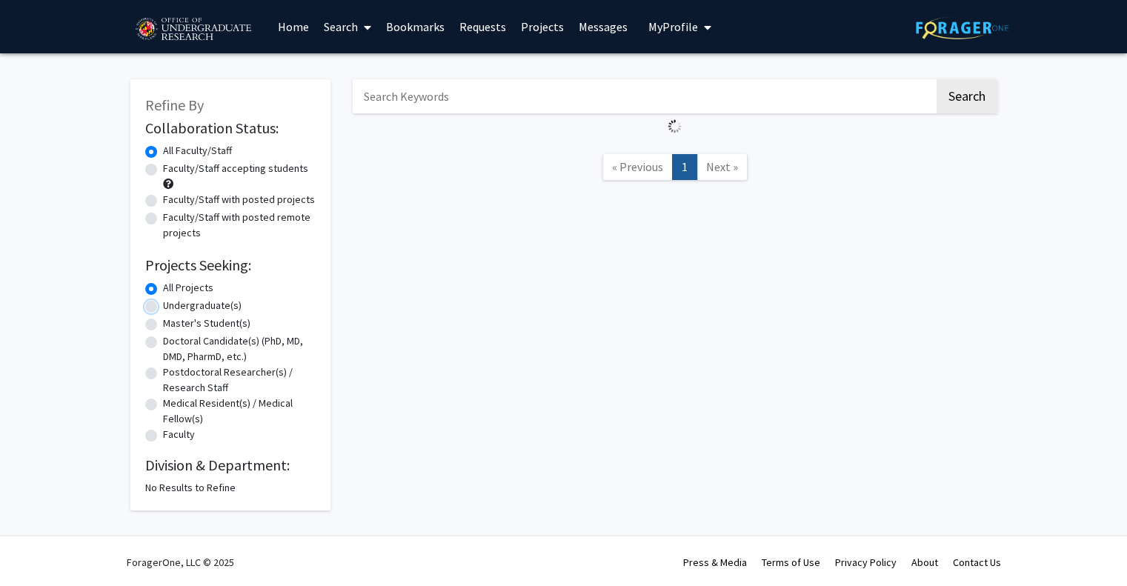
scroll to position [2, 0]
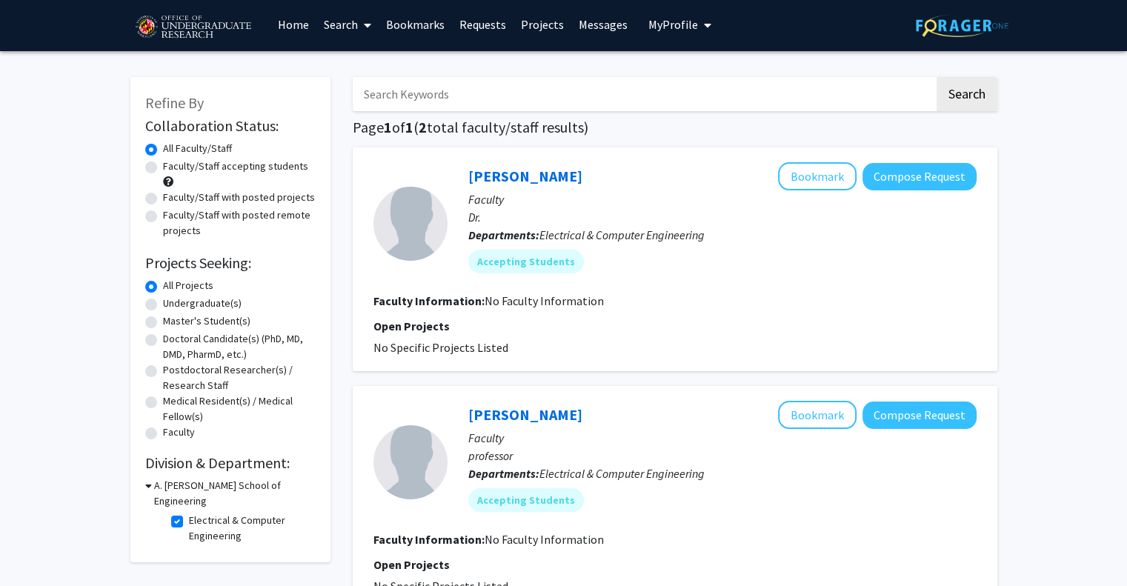
click at [182, 513] on fg-checkbox "Electrical & Computer Engineering Electrical & Computer Engineering" at bounding box center [241, 528] width 141 height 31
click at [189, 513] on label "Electrical & Computer Engineering" at bounding box center [250, 528] width 123 height 31
click at [189, 513] on input "Electrical & Computer Engineering" at bounding box center [194, 518] width 10 height 10
checkbox input "false"
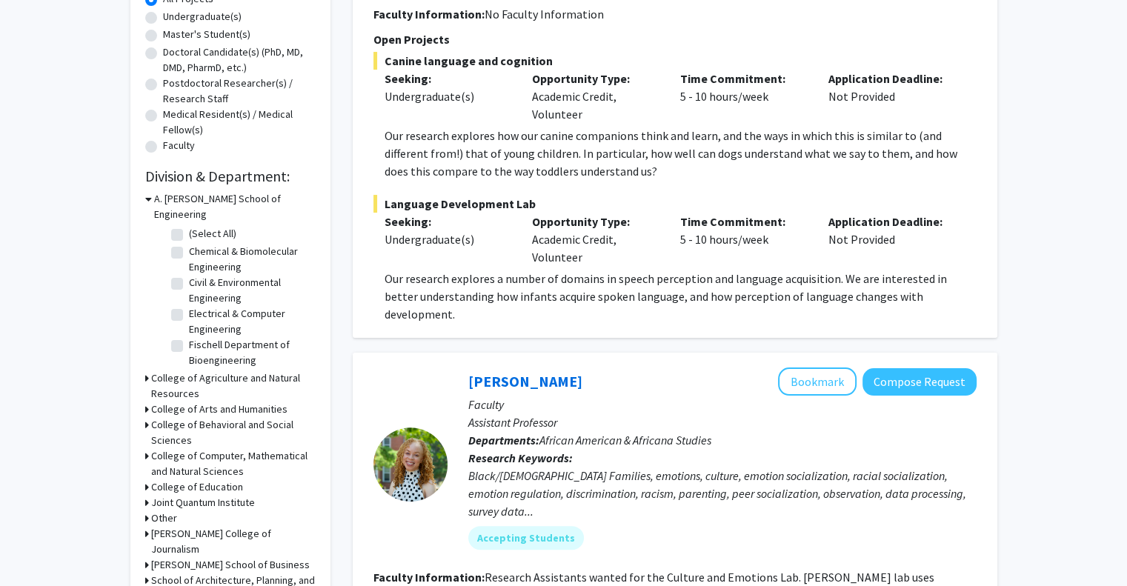
scroll to position [68, 0]
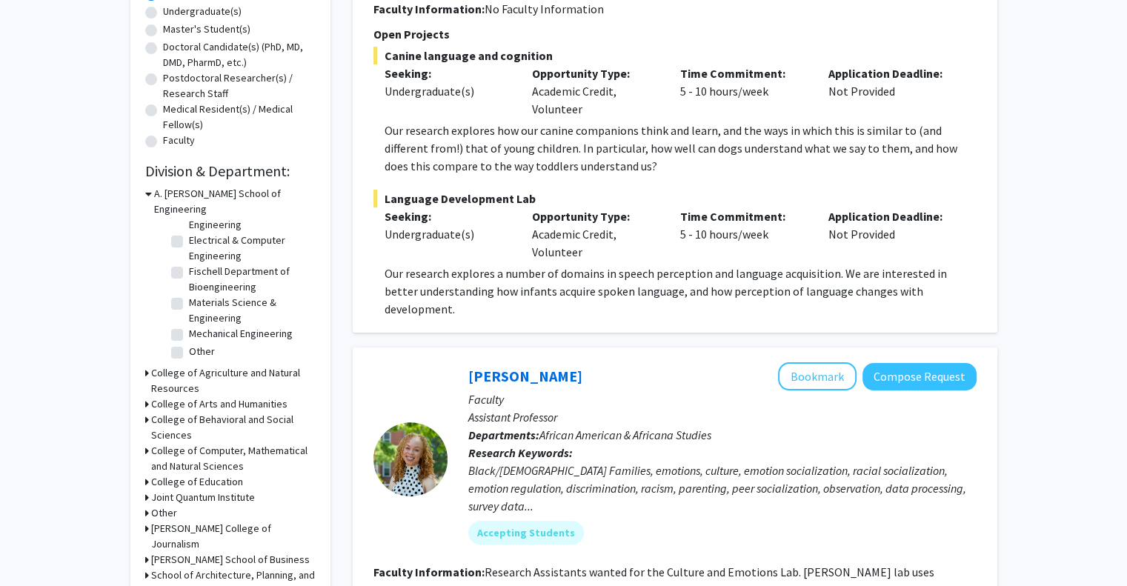
click at [150, 443] on div "College of Computer, Mathematical and Natural Sciences" at bounding box center [230, 458] width 170 height 31
click at [145, 443] on icon at bounding box center [147, 451] width 4 height 16
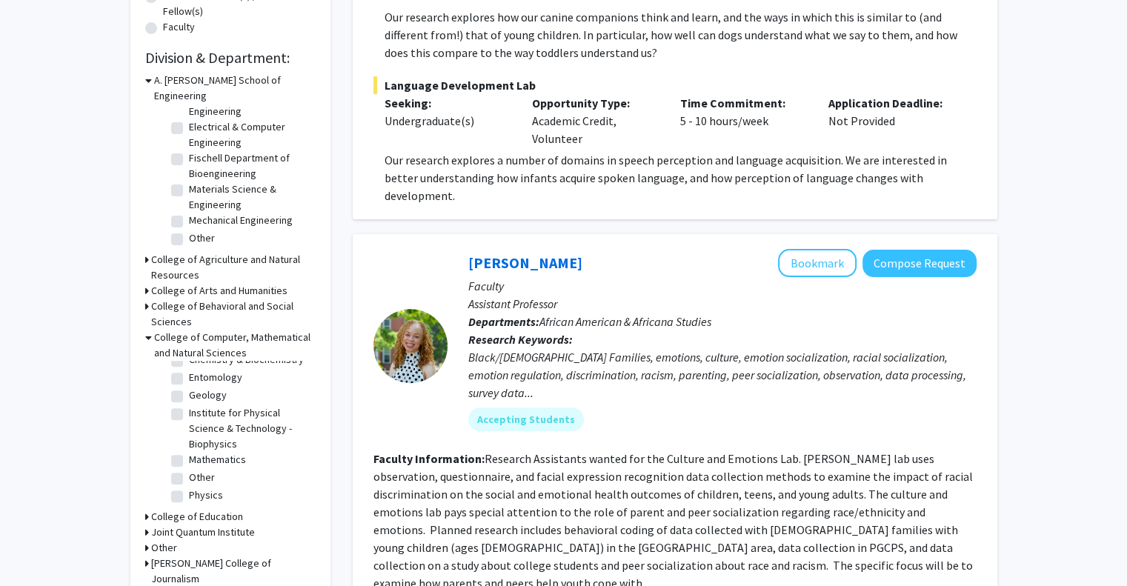
scroll to position [142, 0]
click at [189, 452] on label "Mathematics" at bounding box center [217, 460] width 57 height 16
click at [189, 452] on input "Mathematics" at bounding box center [194, 457] width 10 height 10
checkbox input "true"
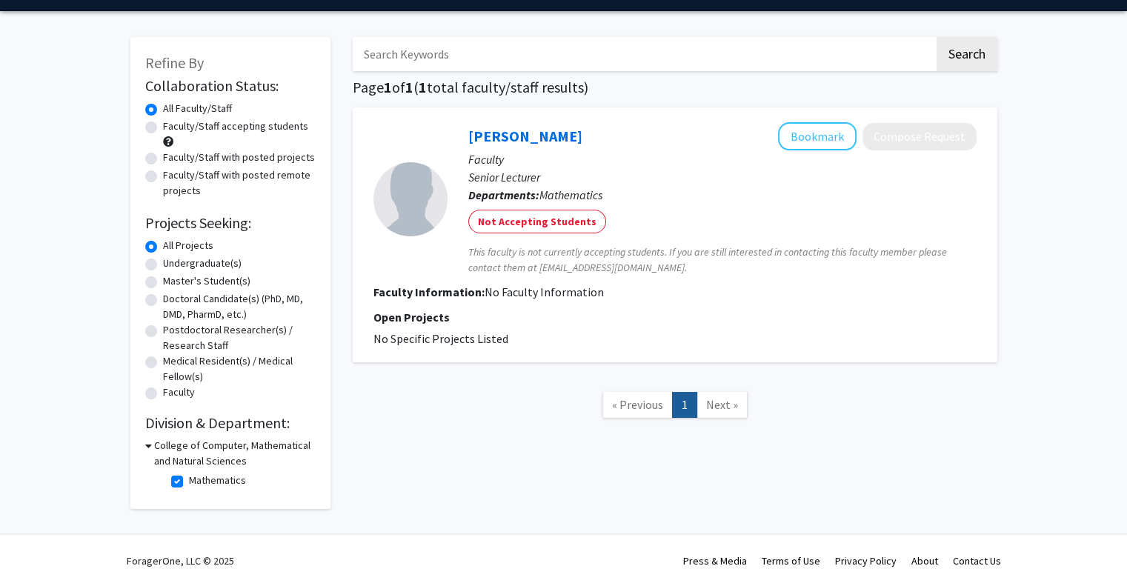
scroll to position [42, 0]
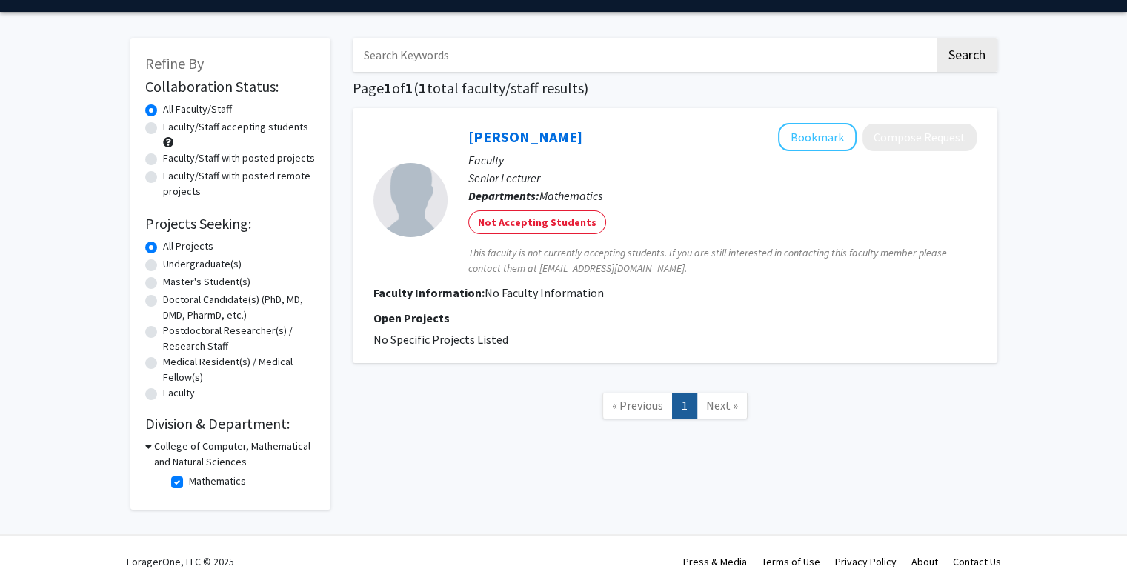
click at [148, 449] on icon at bounding box center [148, 447] width 7 height 16
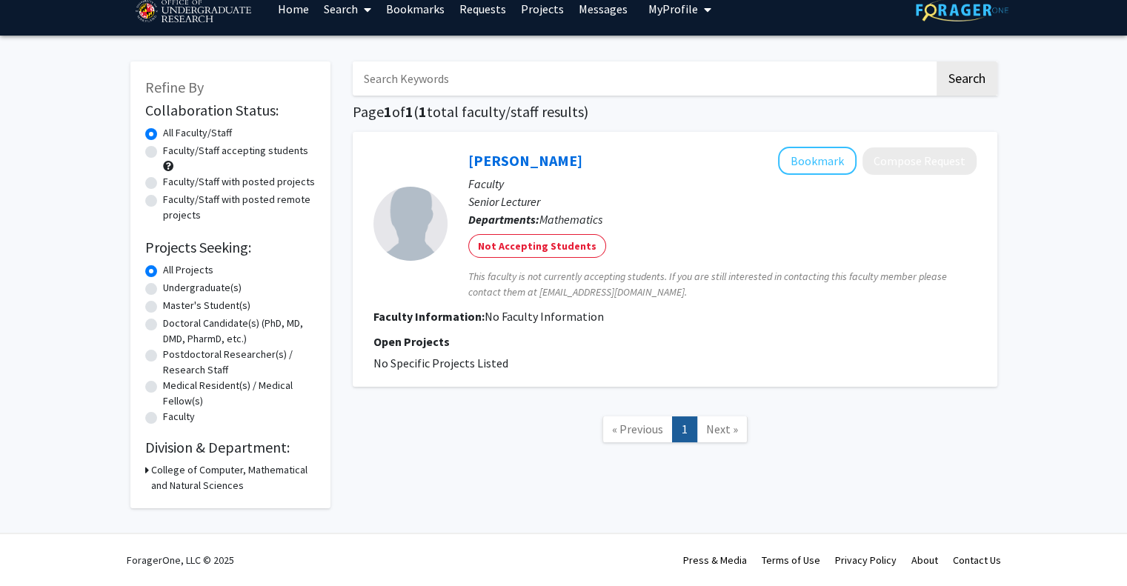
click at [142, 471] on div "Refine By Collaboration Status: Collaboration Status All Faculty/Staff Collabor…" at bounding box center [230, 285] width 200 height 447
click at [145, 465] on icon at bounding box center [147, 470] width 4 height 16
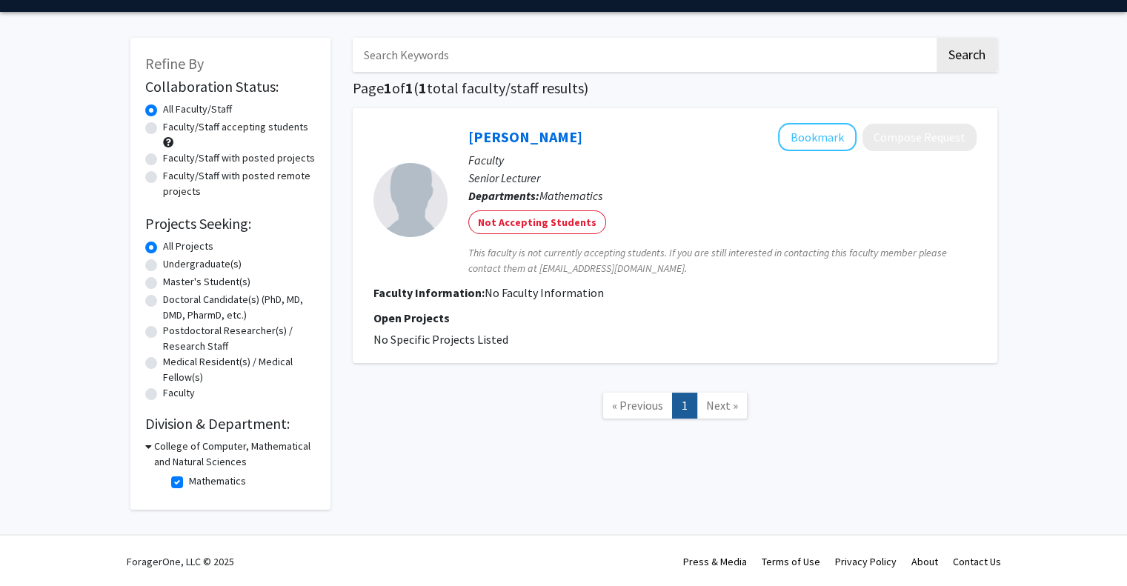
click at [189, 480] on label "Mathematics" at bounding box center [217, 482] width 57 height 16
click at [189, 480] on input "Mathematics" at bounding box center [194, 479] width 10 height 10
checkbox input "false"
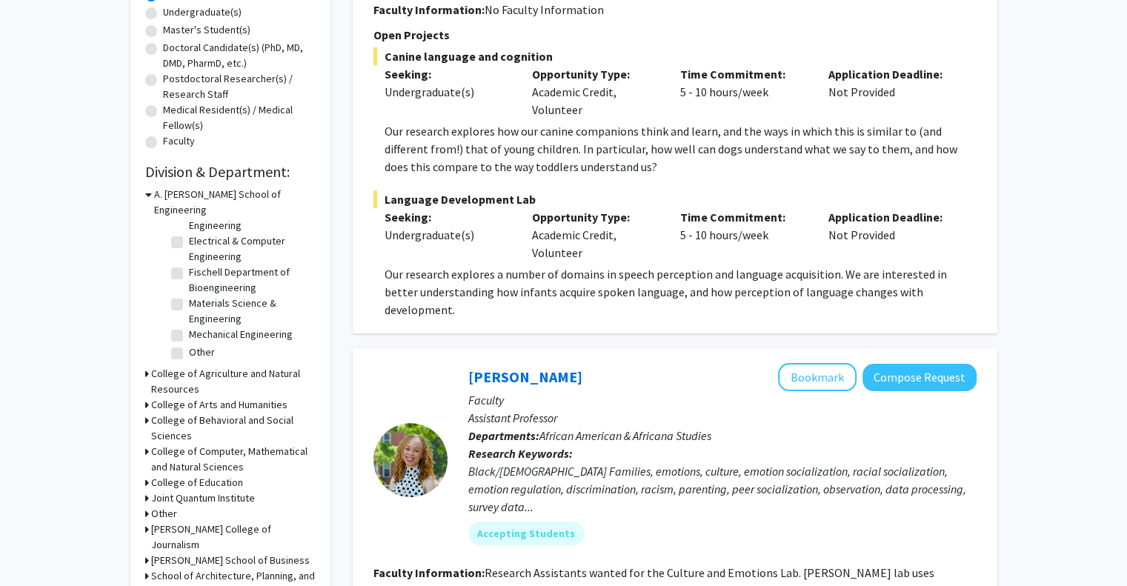
click at [146, 444] on icon at bounding box center [147, 452] width 4 height 16
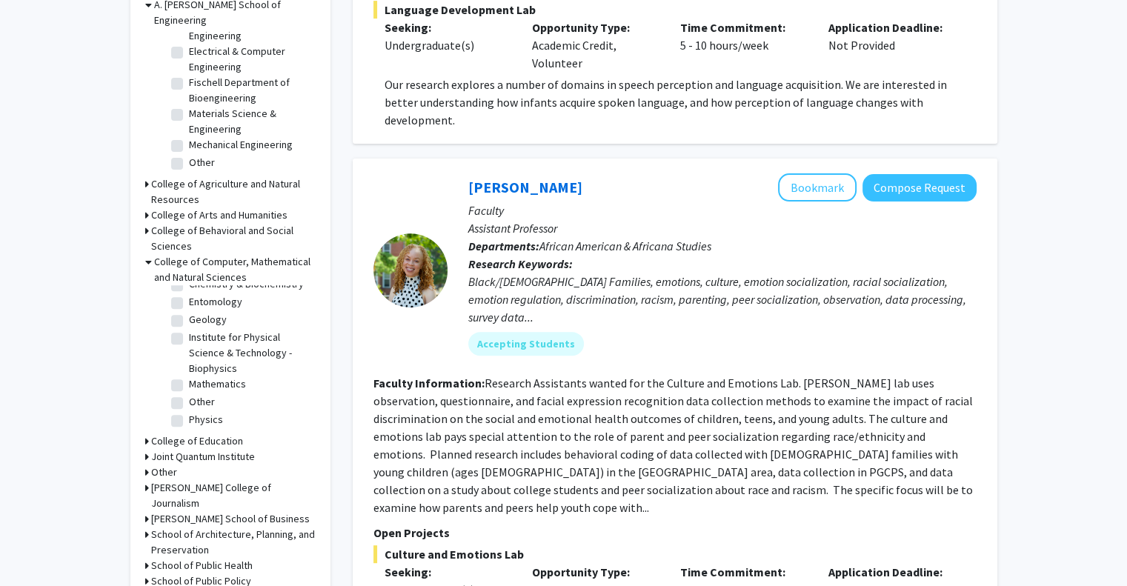
click at [147, 449] on icon at bounding box center [147, 457] width 4 height 16
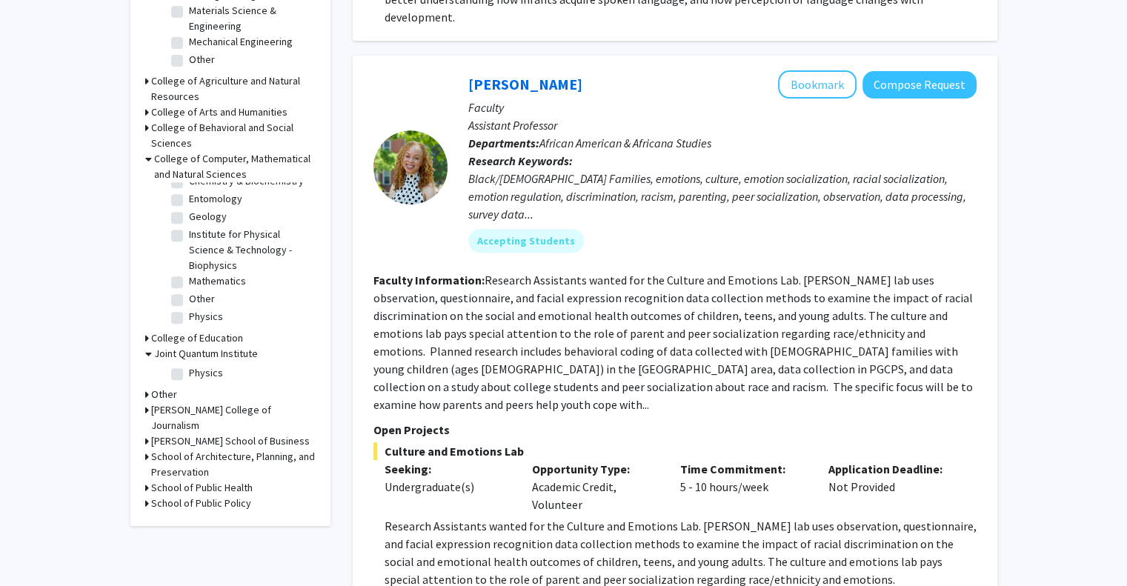
click at [145, 434] on icon at bounding box center [147, 442] width 4 height 16
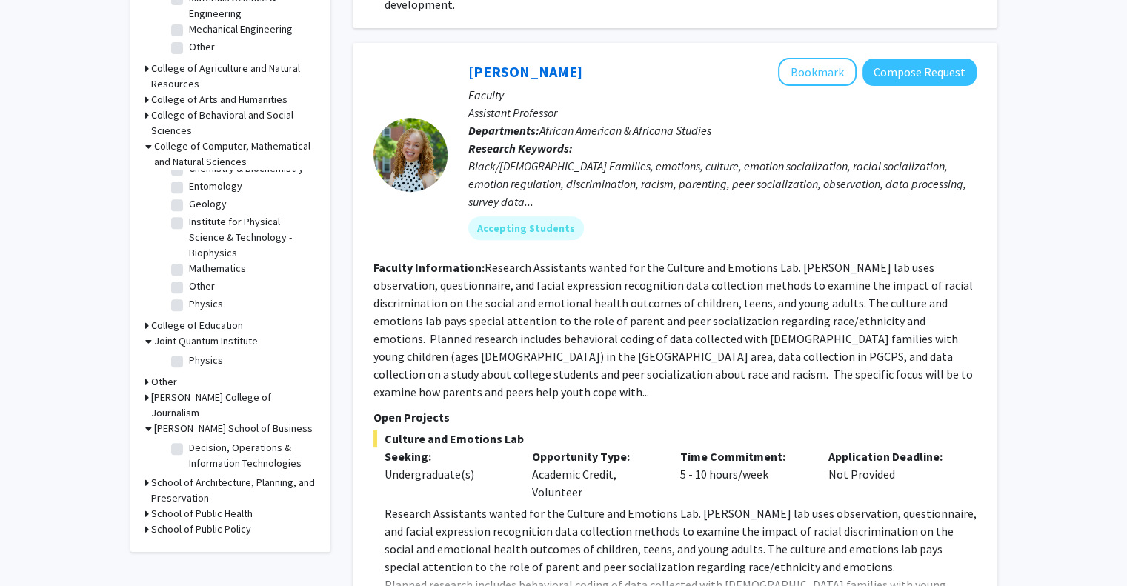
click at [189, 440] on label "Decision, Operations & Information Technologies" at bounding box center [250, 455] width 123 height 31
click at [189, 440] on input "Decision, Operations & Information Technologies" at bounding box center [194, 445] width 10 height 10
checkbox input "true"
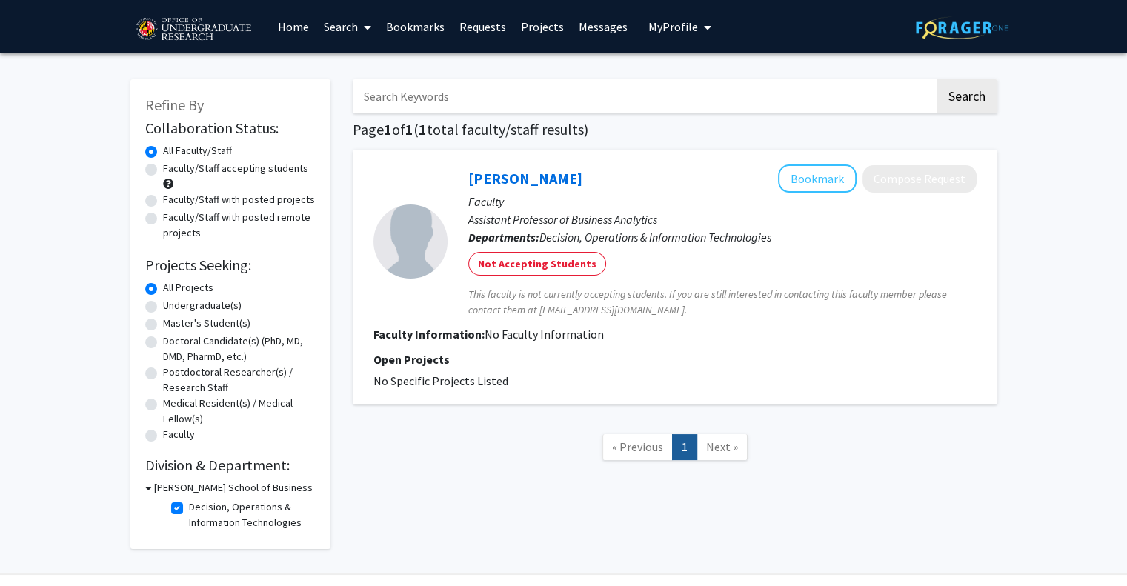
click at [189, 505] on label "Decision, Operations & Information Technologies" at bounding box center [250, 515] width 123 height 31
click at [189, 505] on input "Decision, Operations & Information Technologies" at bounding box center [194, 505] width 10 height 10
checkbox input "false"
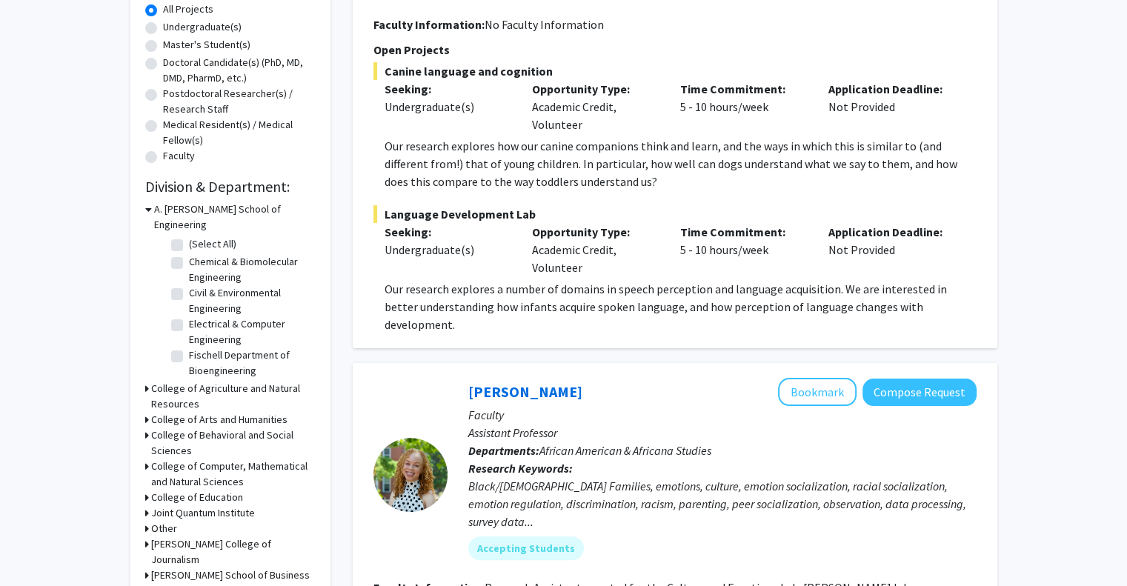
click at [189, 254] on label "Chemical & Biomolecular Engineering" at bounding box center [250, 269] width 123 height 31
click at [189, 254] on input "Chemical & Biomolecular Engineering" at bounding box center [194, 259] width 10 height 10
checkbox input "true"
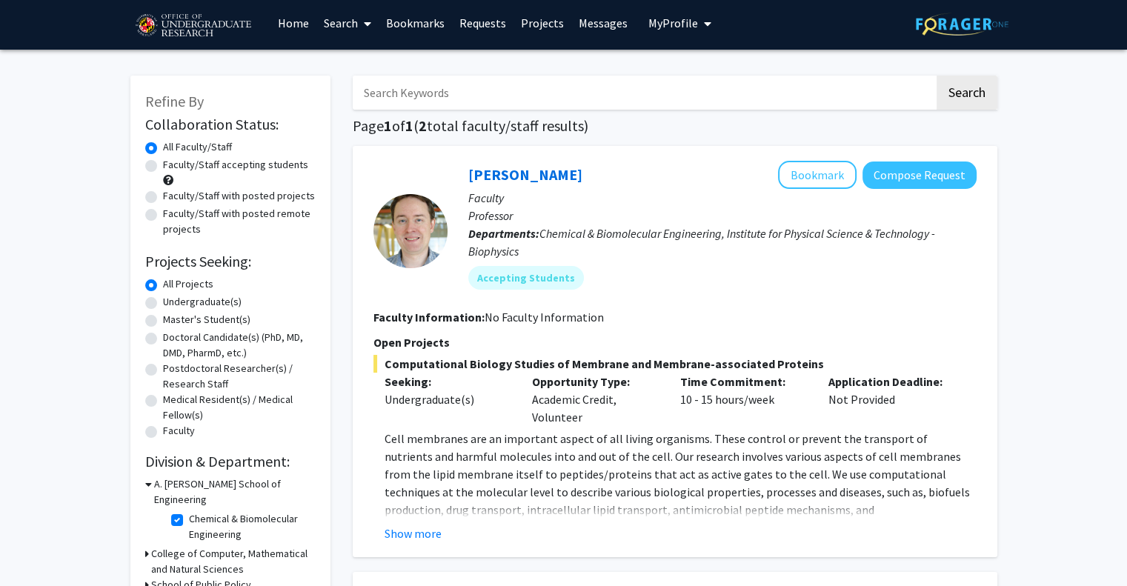
click at [189, 511] on label "Chemical & Biomolecular Engineering" at bounding box center [250, 526] width 123 height 31
click at [189, 511] on input "Chemical & Biomolecular Engineering" at bounding box center [194, 516] width 10 height 10
checkbox input "false"
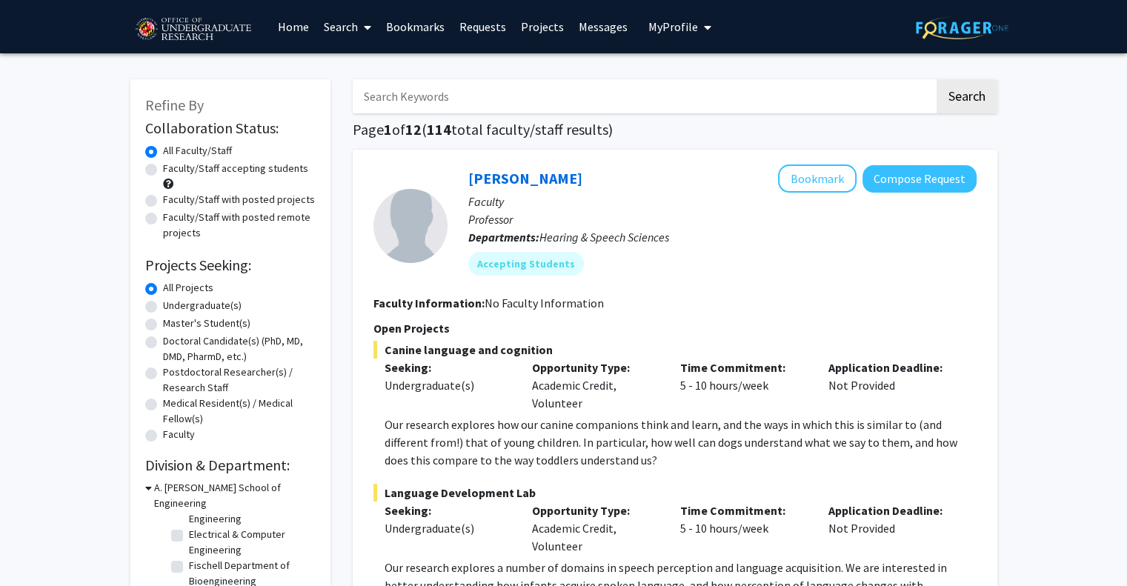
click at [189, 558] on label "Fischell Department of Bioengineering" at bounding box center [250, 573] width 123 height 31
click at [189, 558] on input "Fischell Department of Bioengineering" at bounding box center [194, 563] width 10 height 10
checkbox input "true"
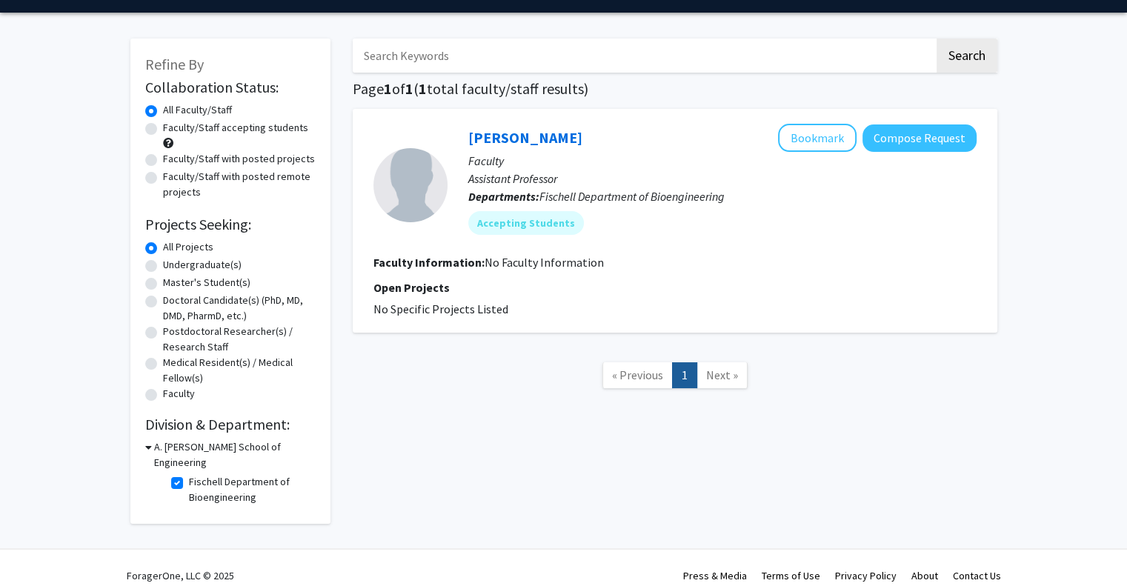
click at [163, 112] on label "All Faculty/Staff" at bounding box center [197, 110] width 69 height 16
click at [163, 112] on input "All Faculty/Staff" at bounding box center [168, 107] width 10 height 10
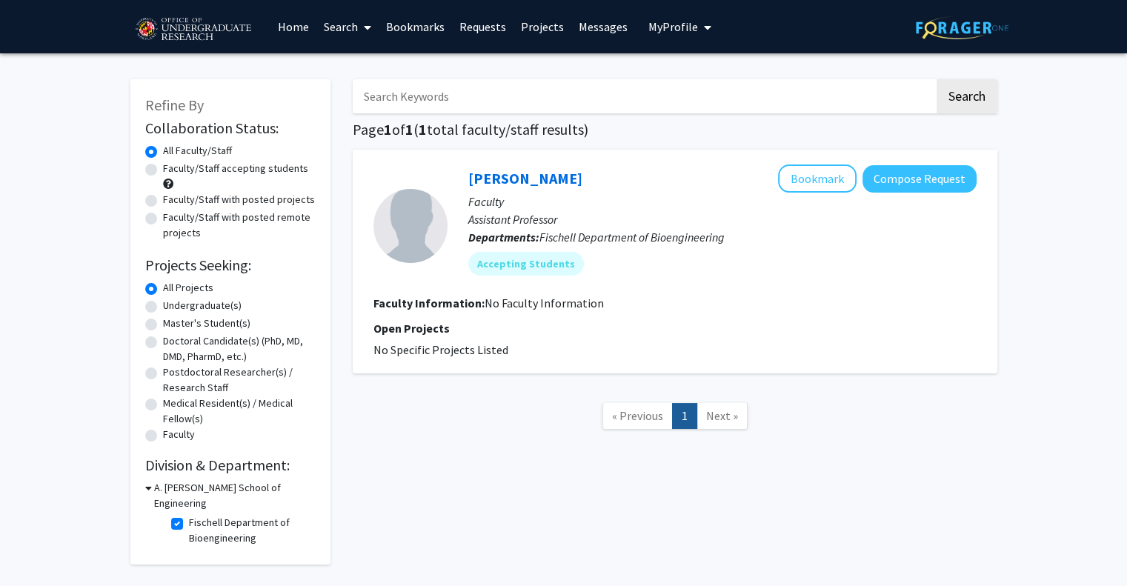
click at [163, 305] on label "Undergraduate(s)" at bounding box center [202, 306] width 79 height 16
click at [163, 305] on input "Undergraduate(s)" at bounding box center [168, 303] width 10 height 10
radio input "true"
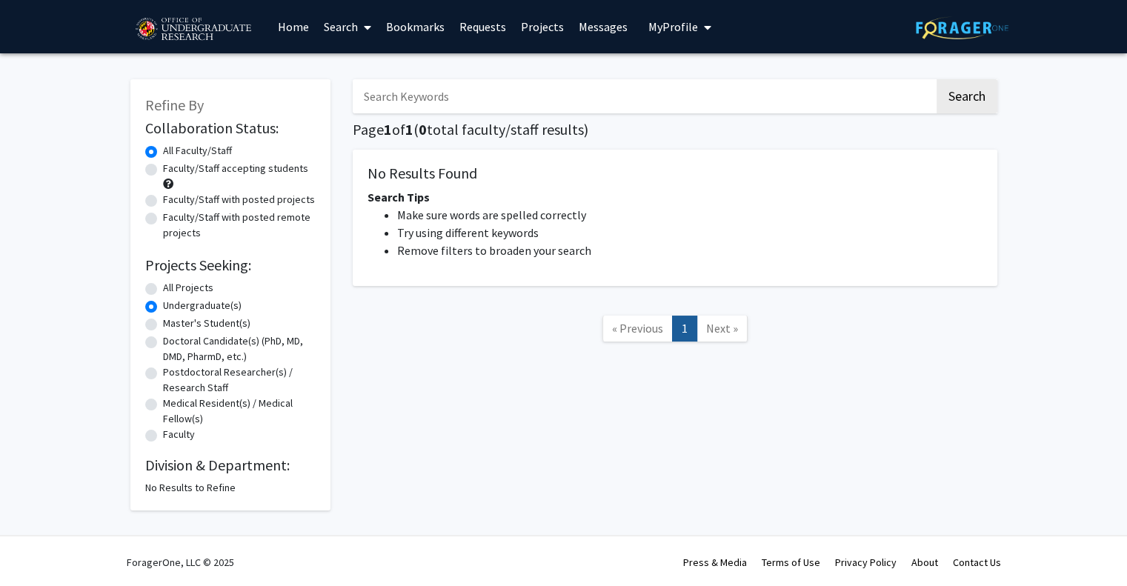
click at [163, 148] on label "All Faculty/Staff" at bounding box center [197, 151] width 69 height 16
click at [163, 148] on input "All Faculty/Staff" at bounding box center [168, 148] width 10 height 10
click at [163, 286] on label "All Projects" at bounding box center [188, 288] width 50 height 16
click at [163, 286] on input "All Projects" at bounding box center [168, 285] width 10 height 10
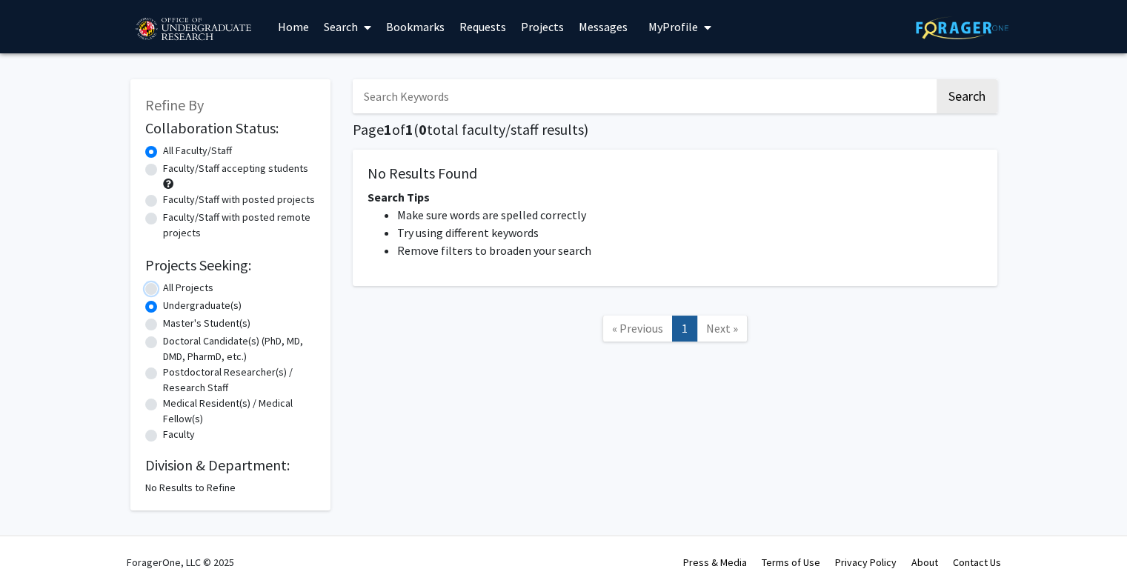
radio input "true"
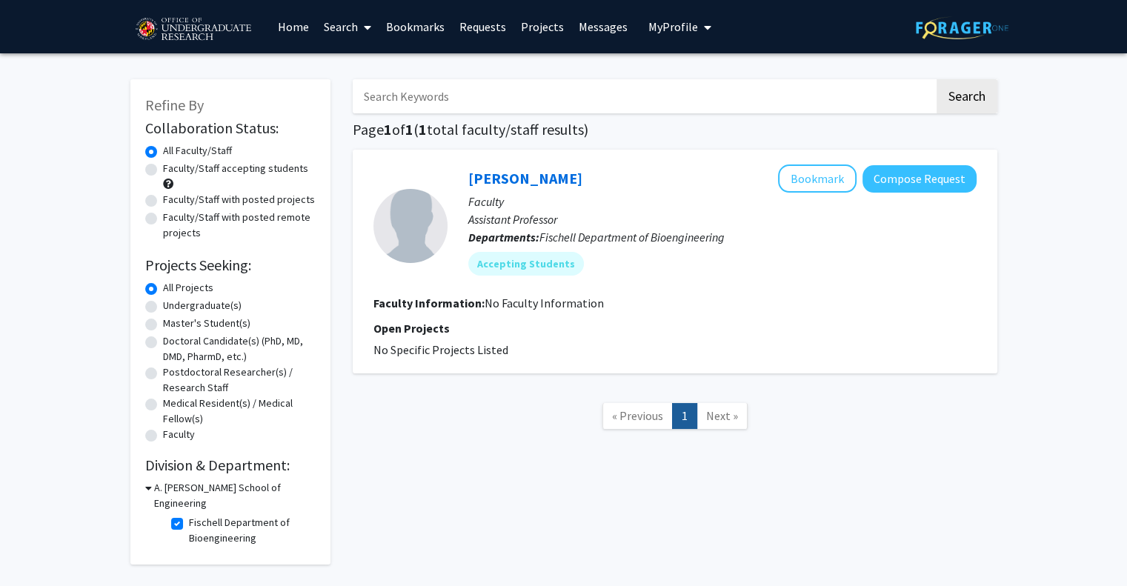
click at [189, 515] on label "Fischell Department of Bioengineering" at bounding box center [250, 530] width 123 height 31
click at [189, 515] on input "Fischell Department of Bioengineering" at bounding box center [194, 520] width 10 height 10
checkbox input "false"
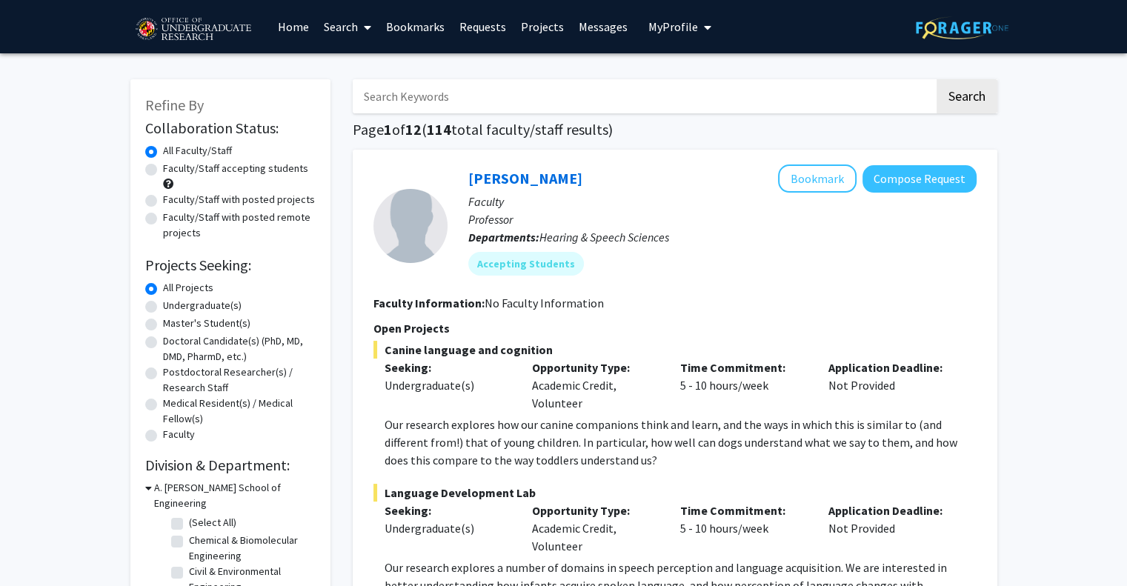
click at [163, 306] on label "Undergraduate(s)" at bounding box center [202, 306] width 79 height 16
click at [163, 306] on input "Undergraduate(s)" at bounding box center [168, 303] width 10 height 10
radio input "true"
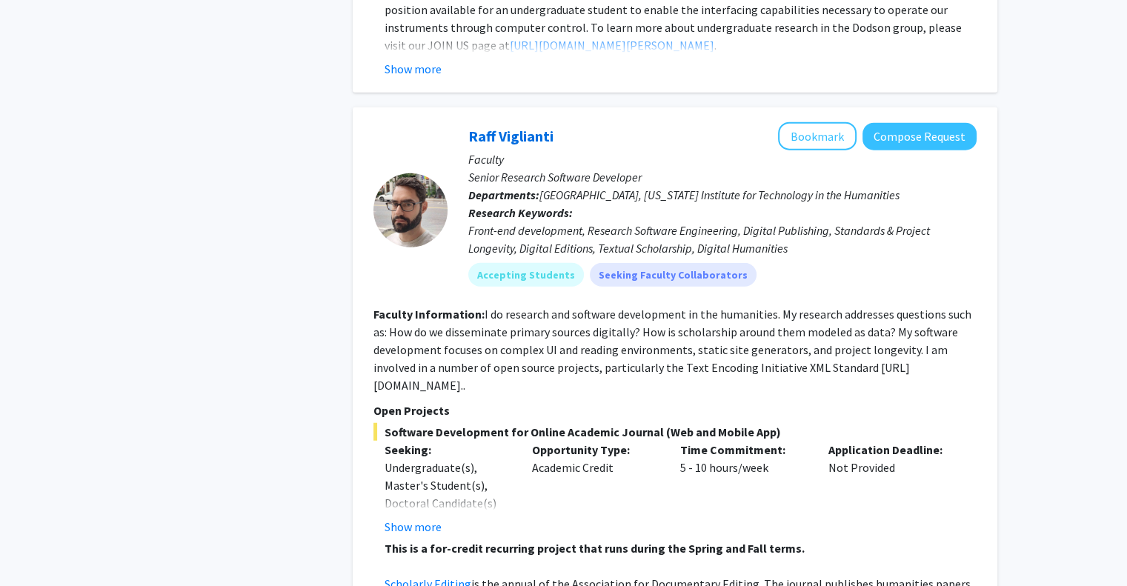
scroll to position [3639, 0]
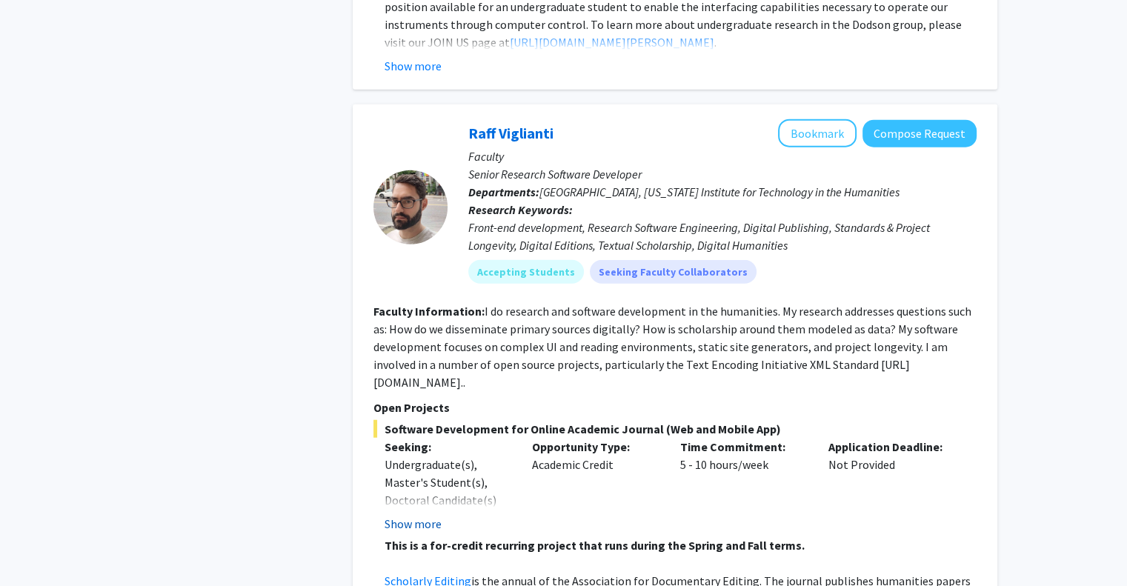
click at [415, 515] on button "Show more" at bounding box center [413, 524] width 57 height 18
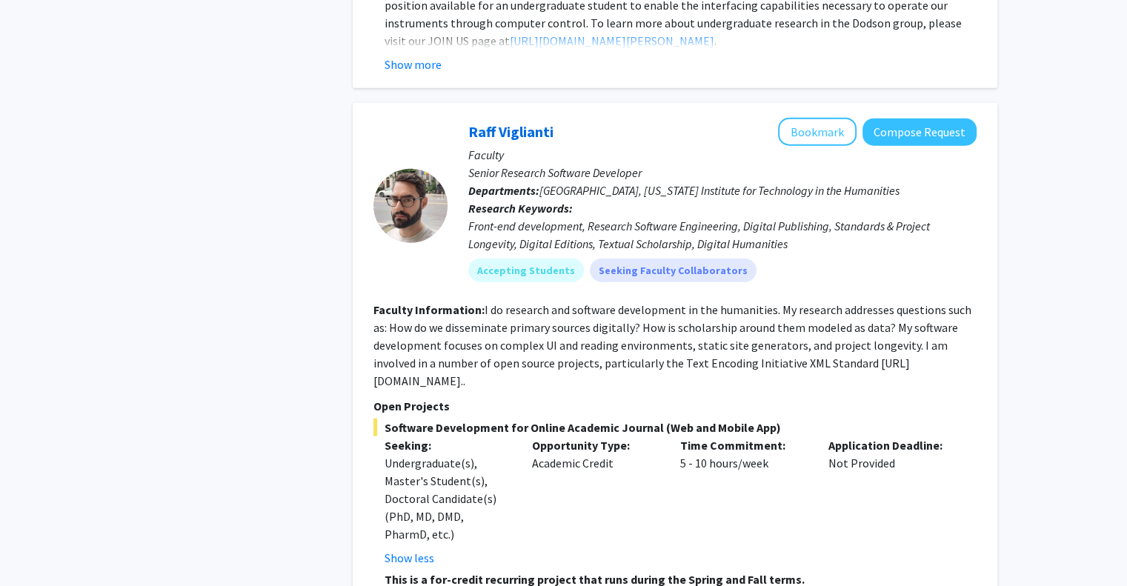
scroll to position [3635, 0]
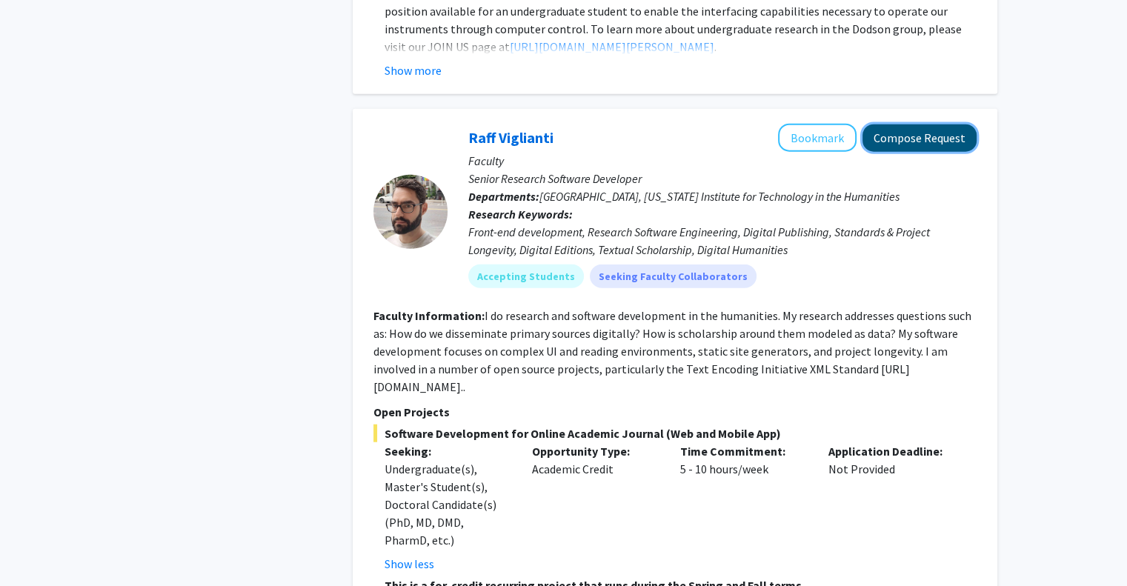
click at [912, 125] on button "Compose Request" at bounding box center [920, 138] width 114 height 27
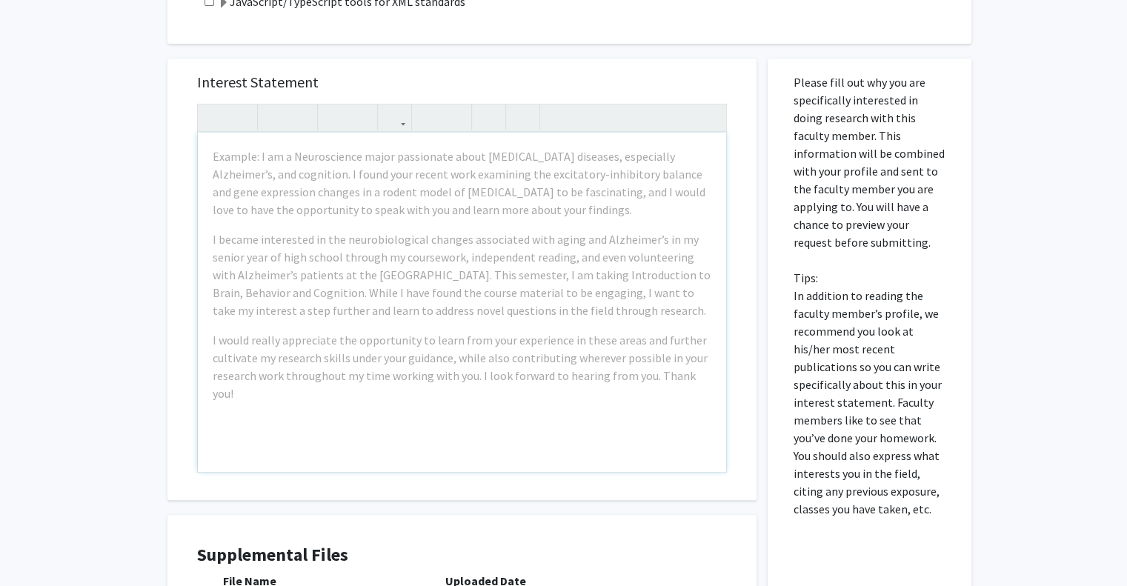
scroll to position [661, 0]
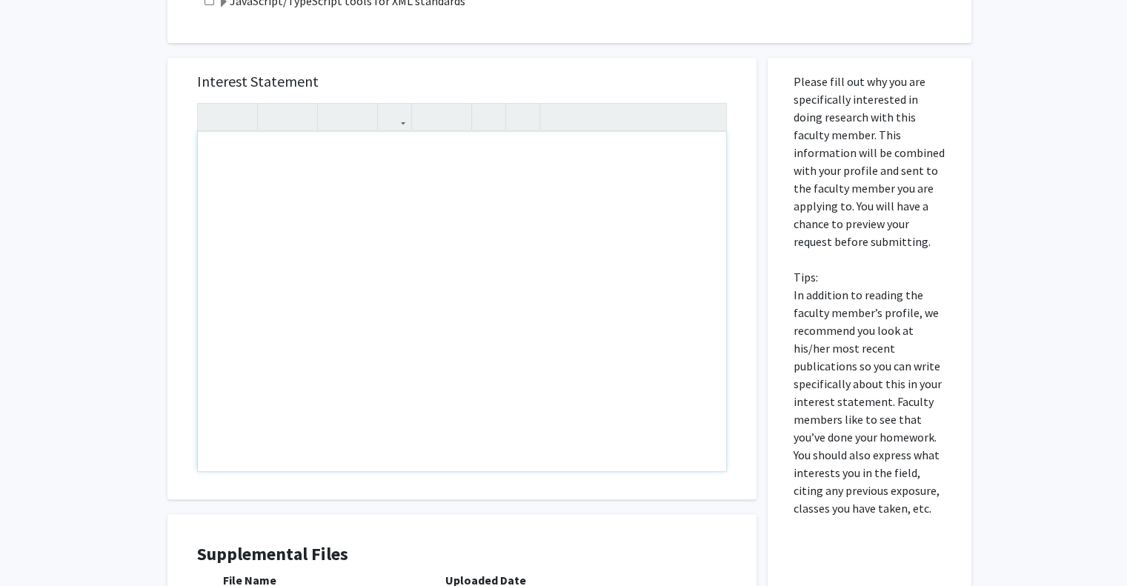
click at [488, 183] on div "Note to users with screen readers: Please press Alt+0 or Option+0 to deactivate…" at bounding box center [462, 301] width 528 height 339
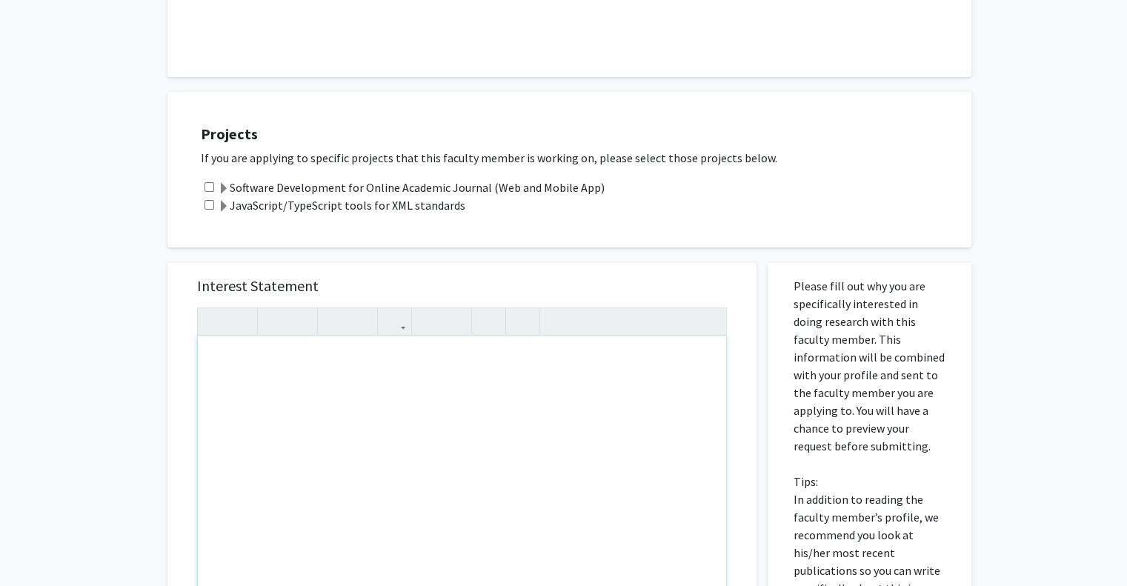
scroll to position [426, 0]
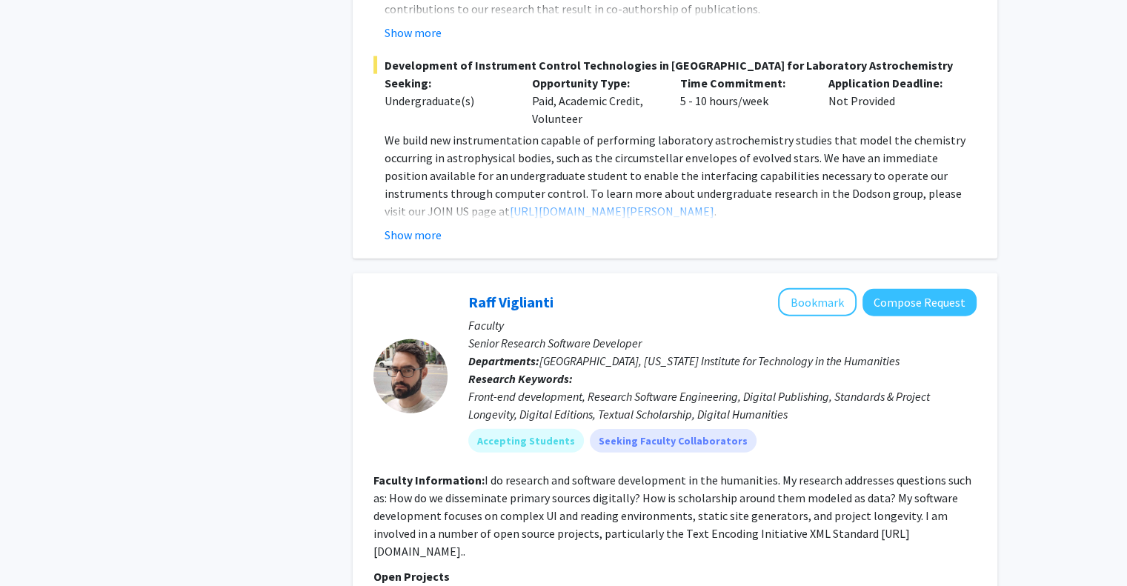
scroll to position [3482, 0]
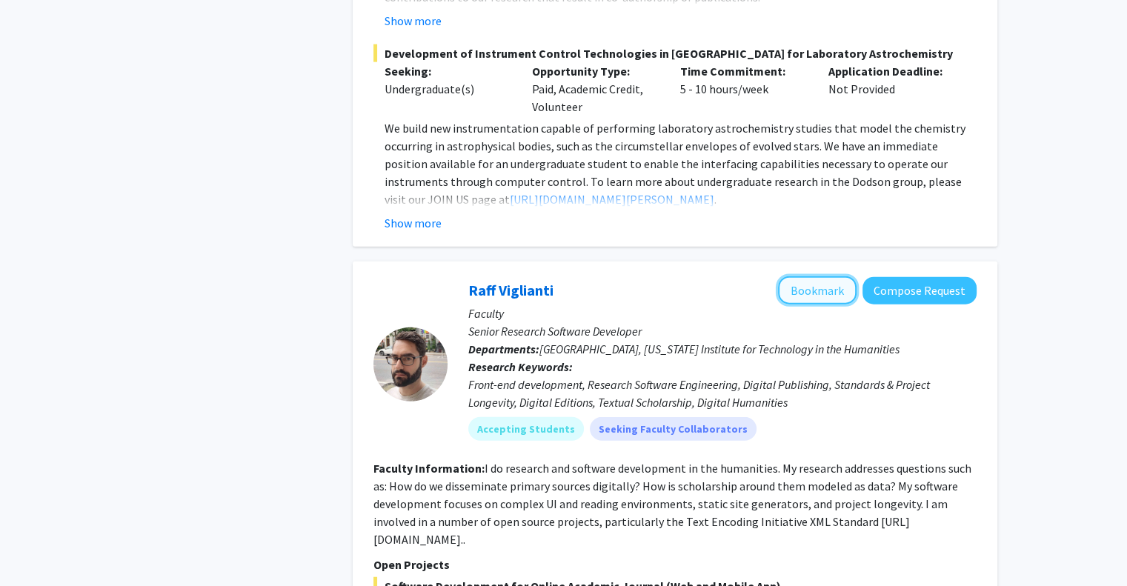
click at [803, 276] on button "Bookmark" at bounding box center [817, 290] width 79 height 28
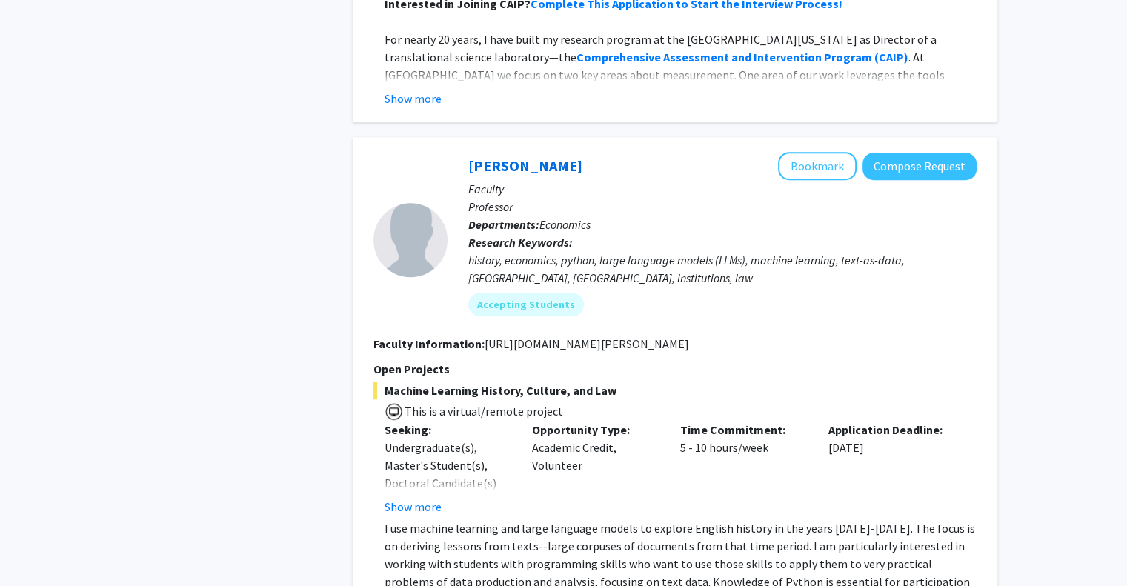
scroll to position [6712, 0]
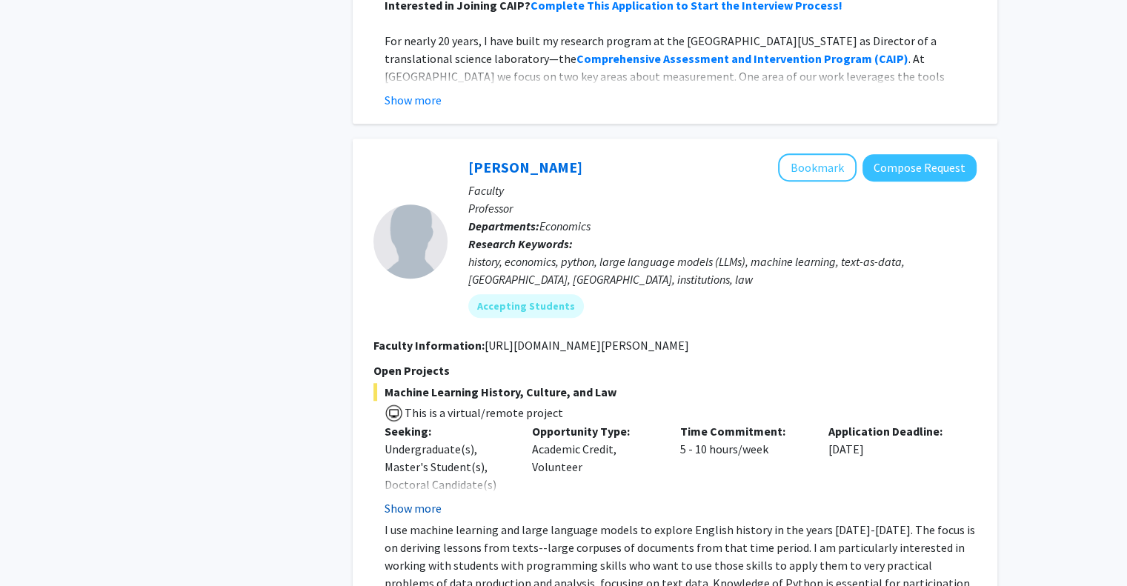
click at [412, 500] on button "Show more" at bounding box center [413, 509] width 57 height 18
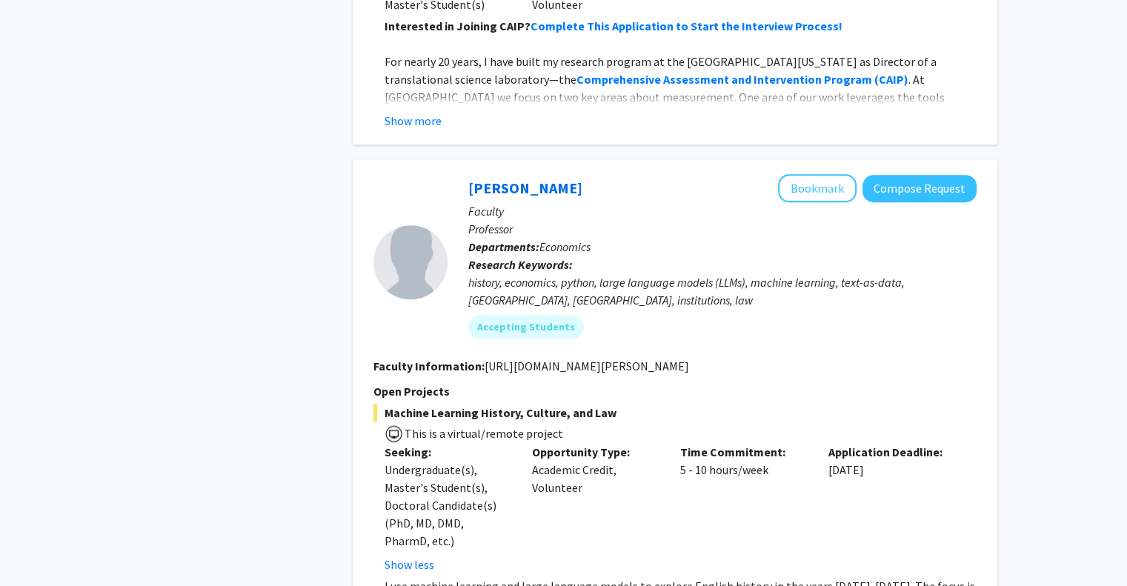
scroll to position [6641, 0]
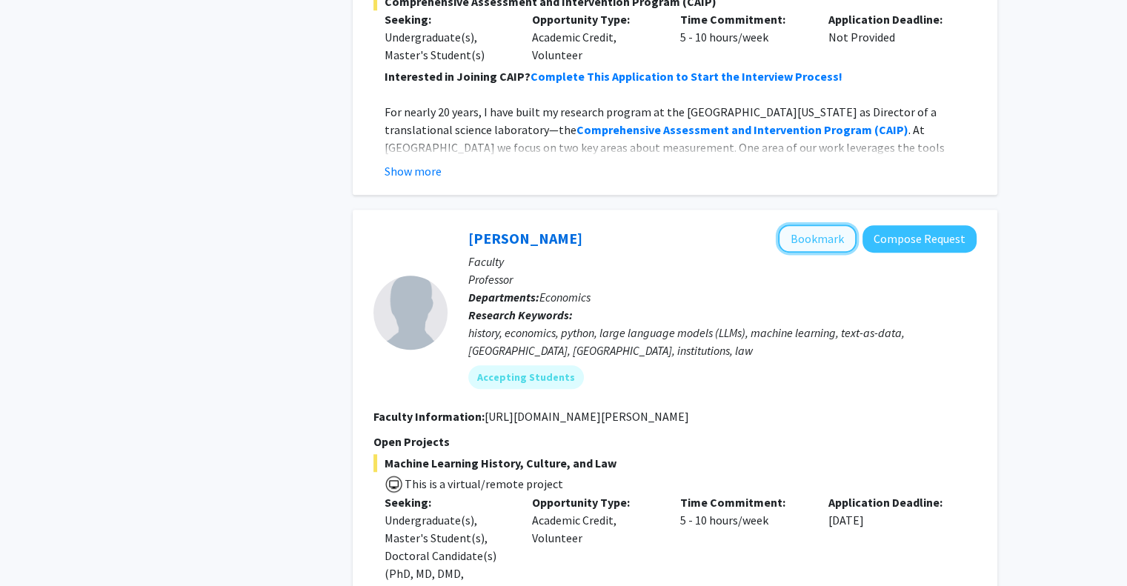
click at [826, 225] on button "Bookmark" at bounding box center [817, 239] width 79 height 28
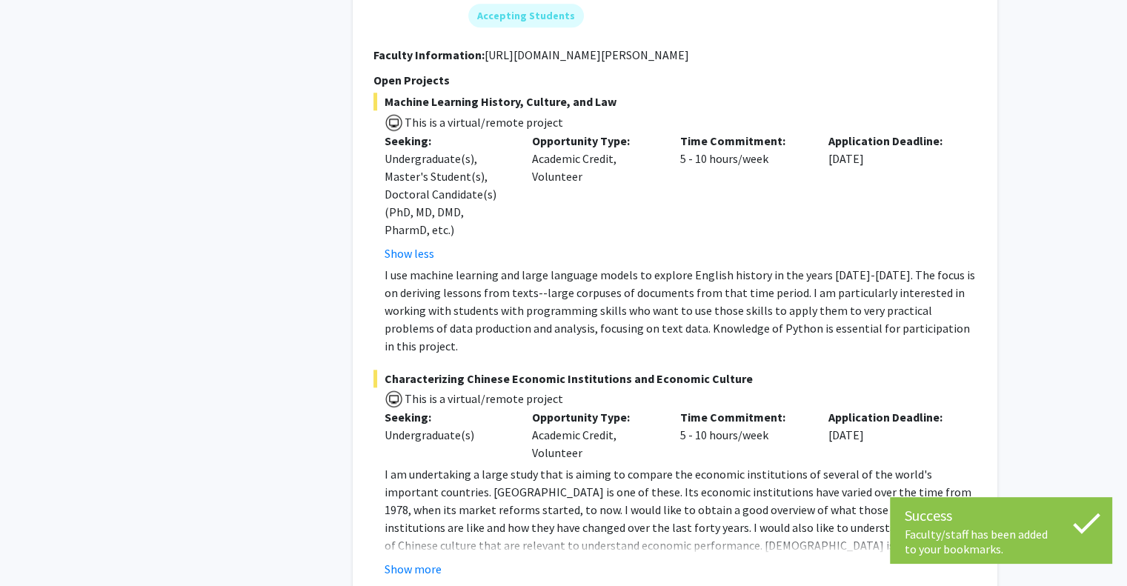
scroll to position [7019, 0]
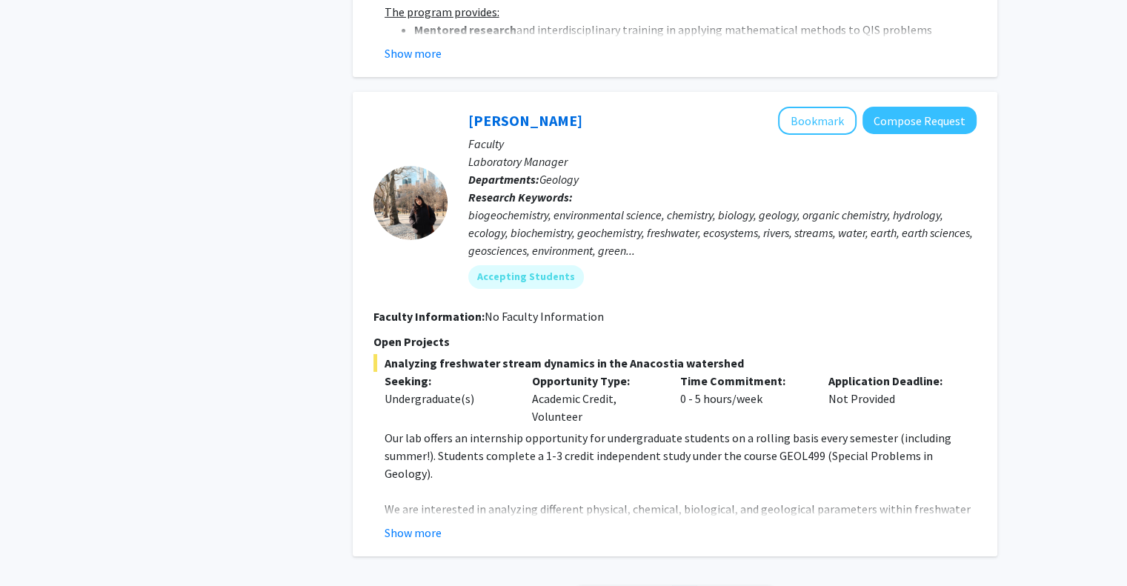
scroll to position [5010, 0]
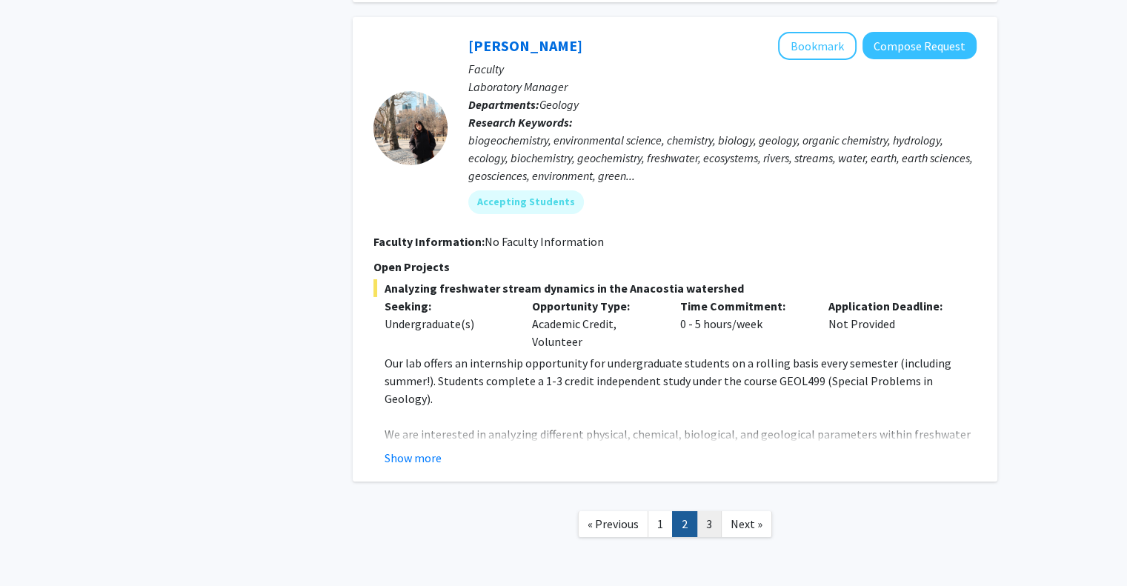
click at [711, 511] on link "3" at bounding box center [709, 524] width 25 height 26
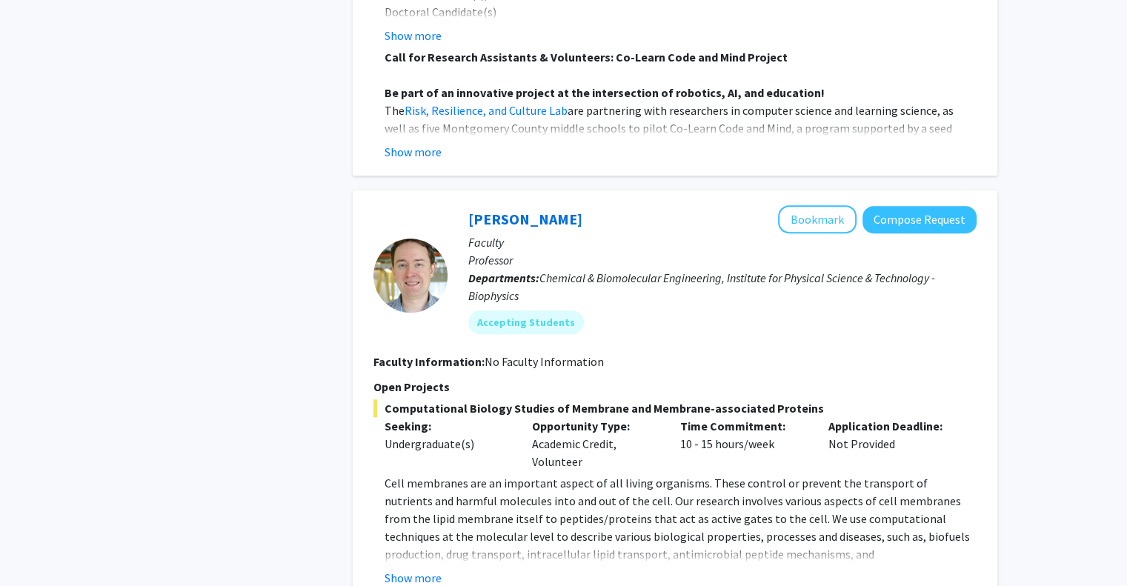
scroll to position [799, 0]
